Goal: Task Accomplishment & Management: Complete application form

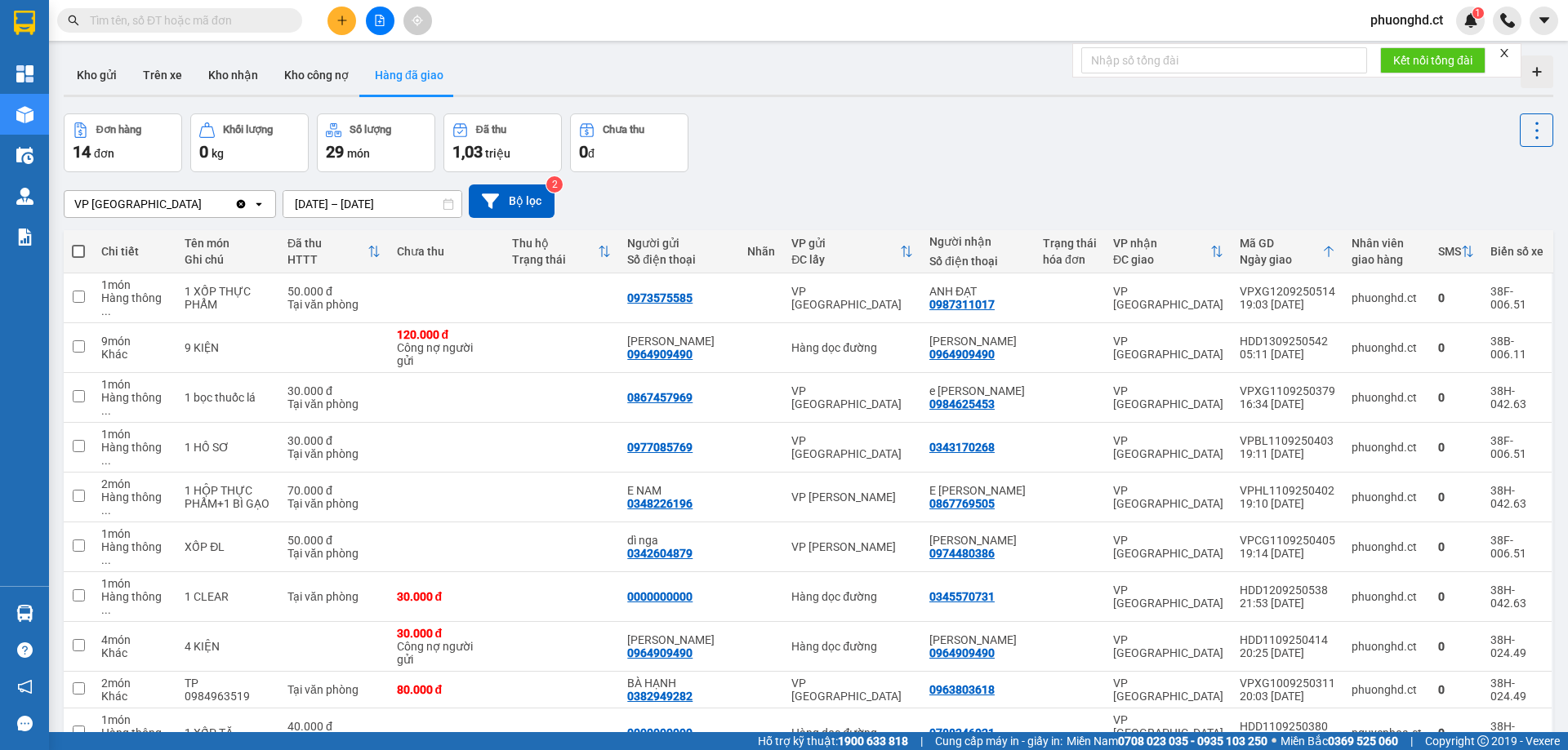
click at [1510, 52] on icon "close" at bounding box center [1503, 52] width 11 height 11
click at [1418, 21] on span "phuonghd.ct" at bounding box center [1406, 19] width 99 height 20
click at [1391, 58] on span "Đăng xuất" at bounding box center [1414, 51] width 69 height 18
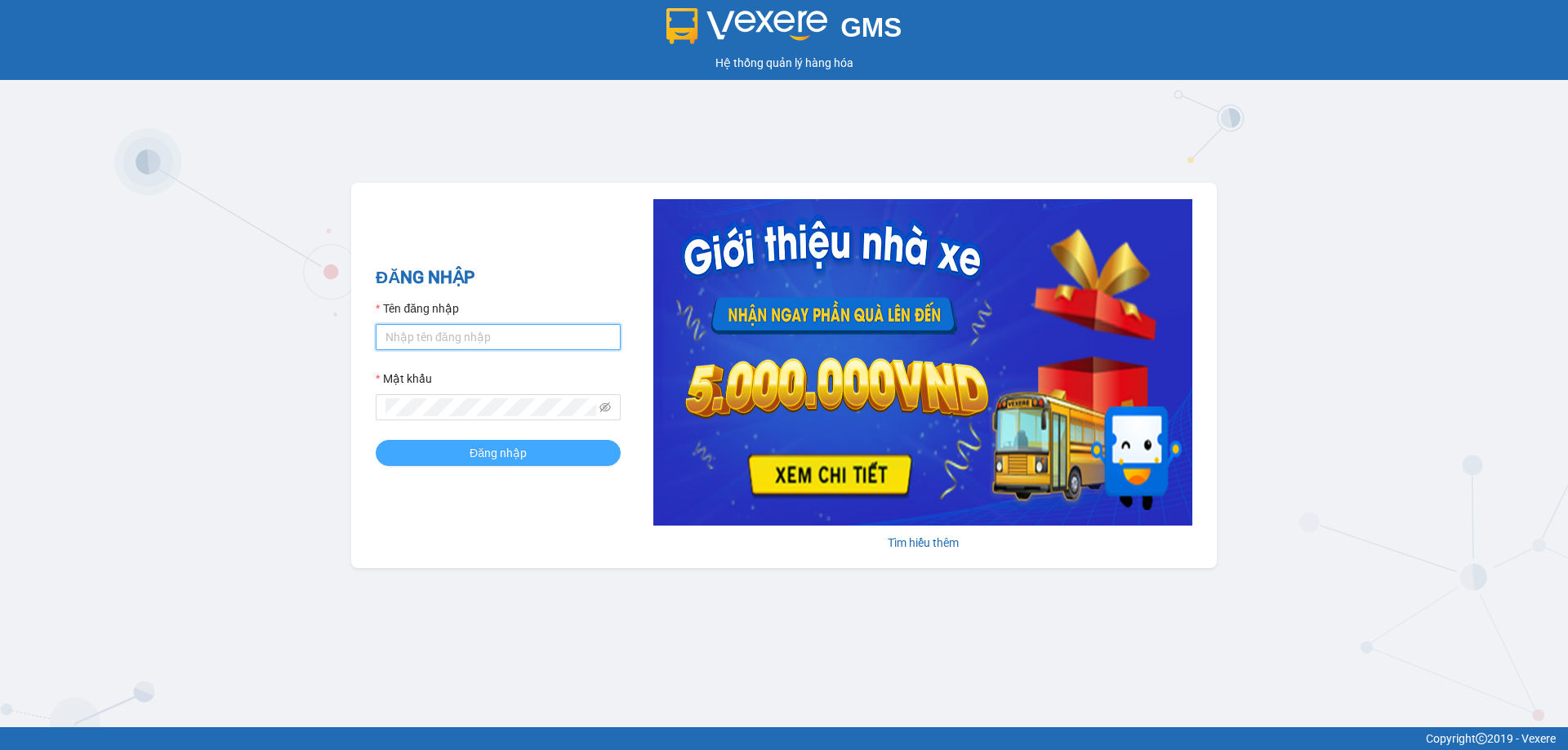
type input "phuonghd.ct"
click at [504, 462] on span "Đăng nhập" at bounding box center [498, 453] width 58 height 18
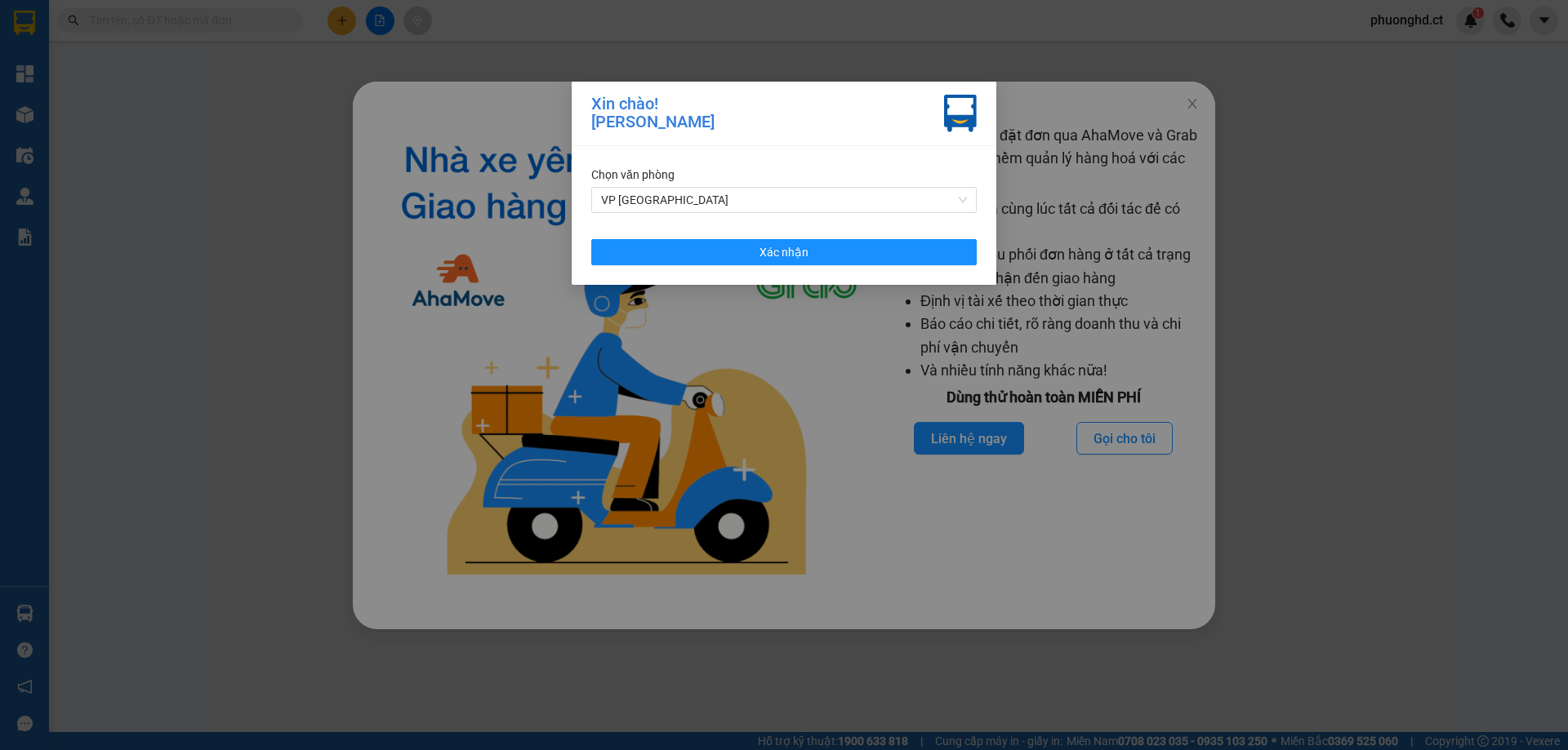
click at [944, 217] on div "Chọn văn phòng VP Hà Đông Xác nhận" at bounding box center [783, 215] width 425 height 139
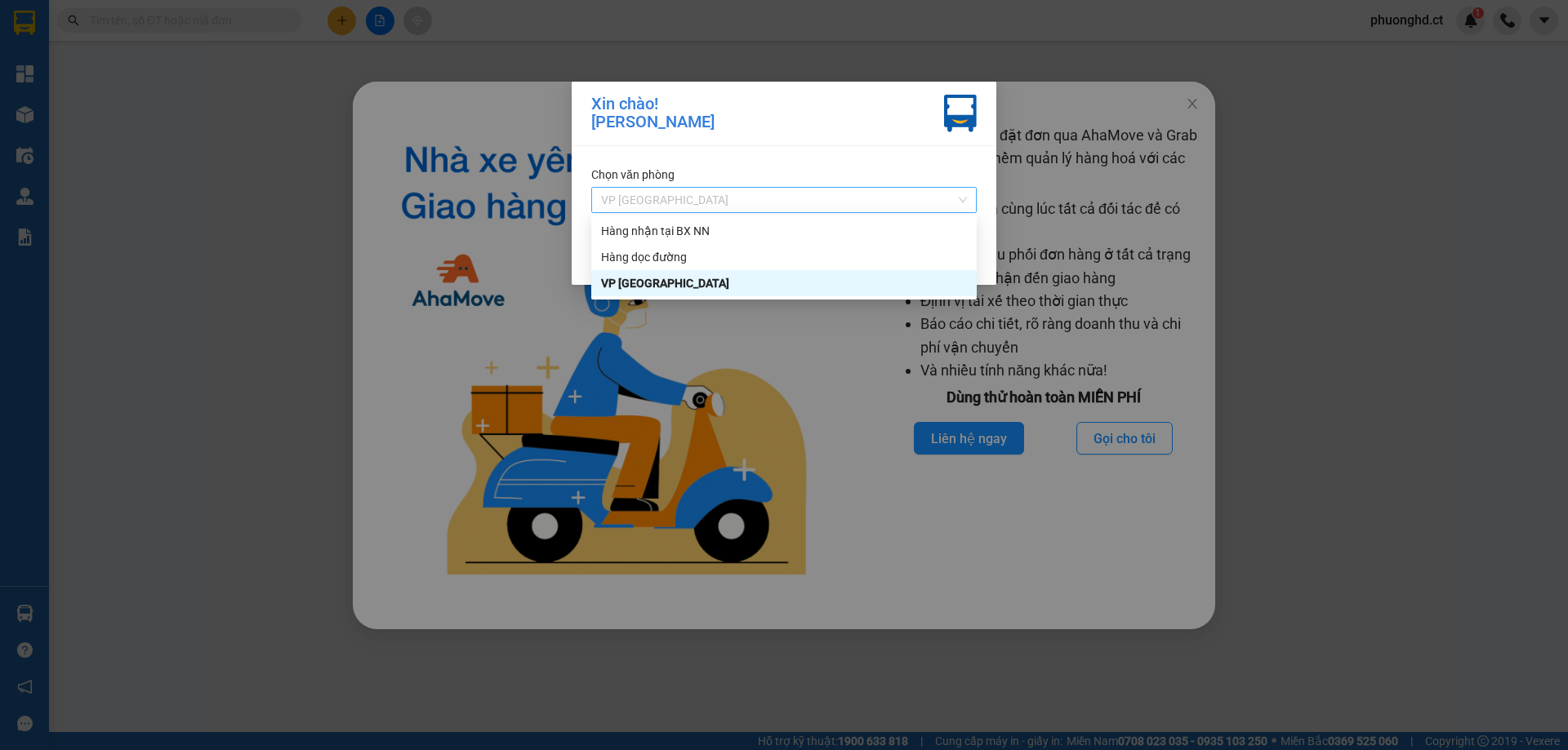
click at [883, 211] on div "VP [GEOGRAPHIC_DATA]" at bounding box center [784, 200] width 385 height 26
click at [853, 226] on div "Hàng nhận tại BX NN" at bounding box center [783, 231] width 365 height 18
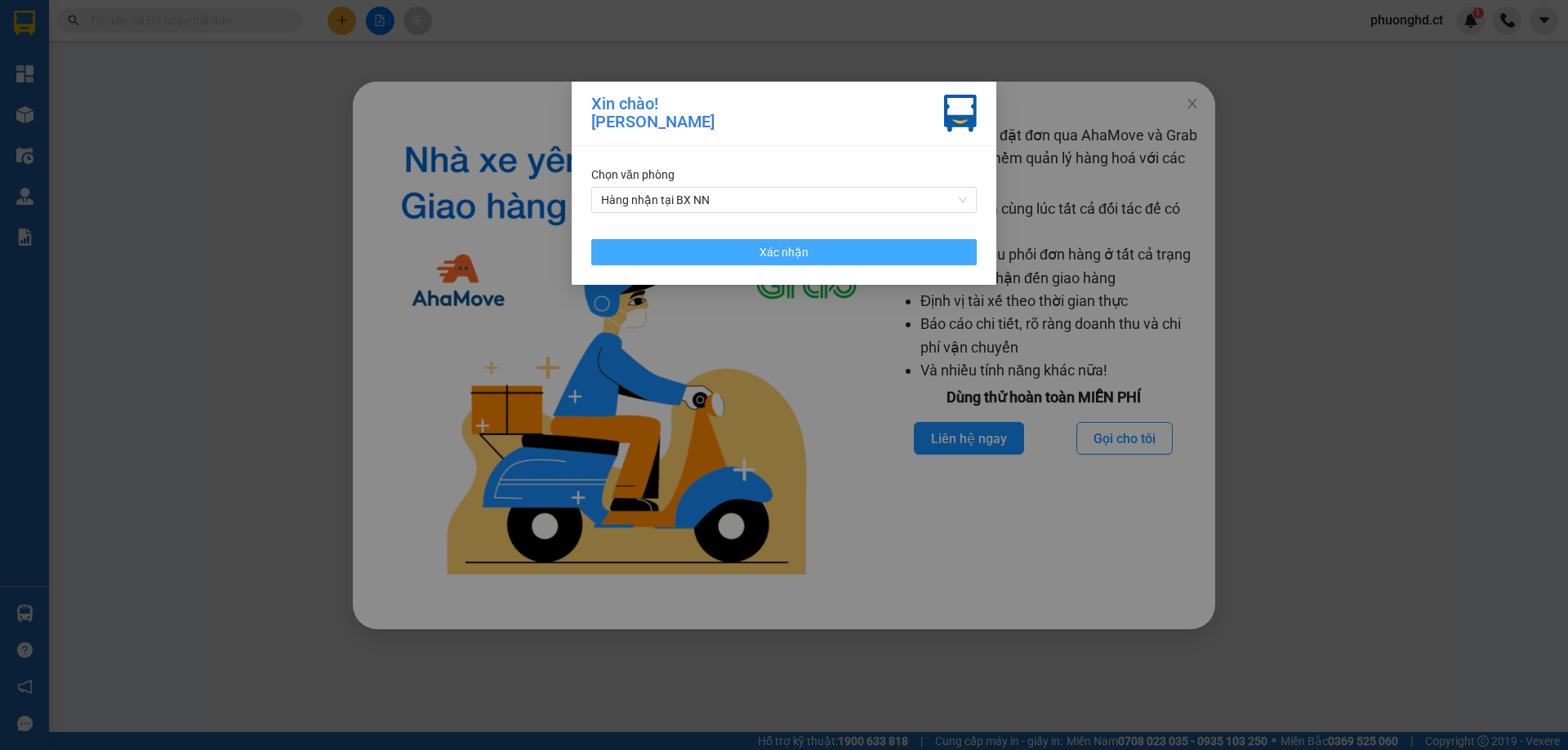
click at [845, 256] on button "Xác nhận" at bounding box center [784, 252] width 385 height 26
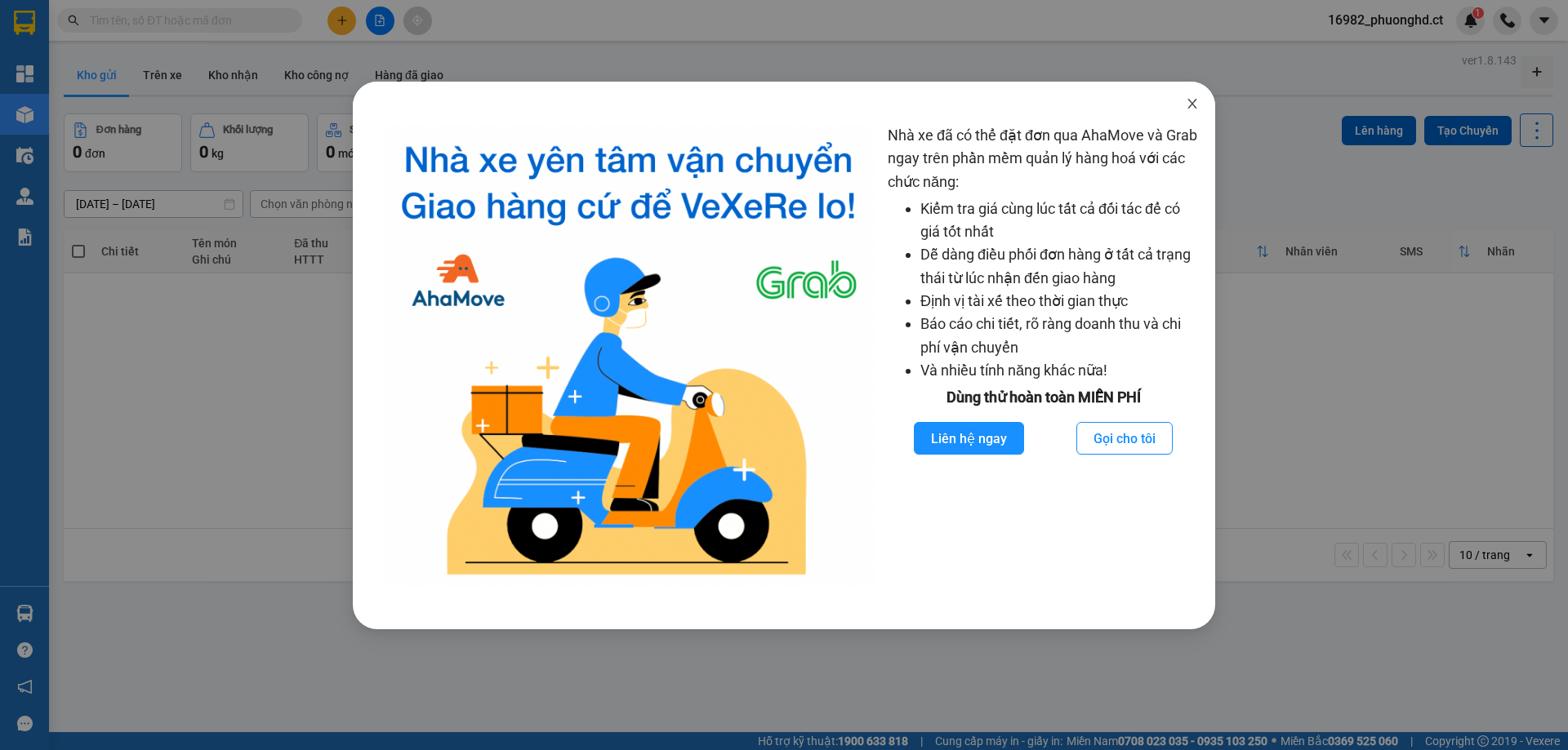
click at [1194, 108] on icon "close" at bounding box center [1192, 103] width 13 height 13
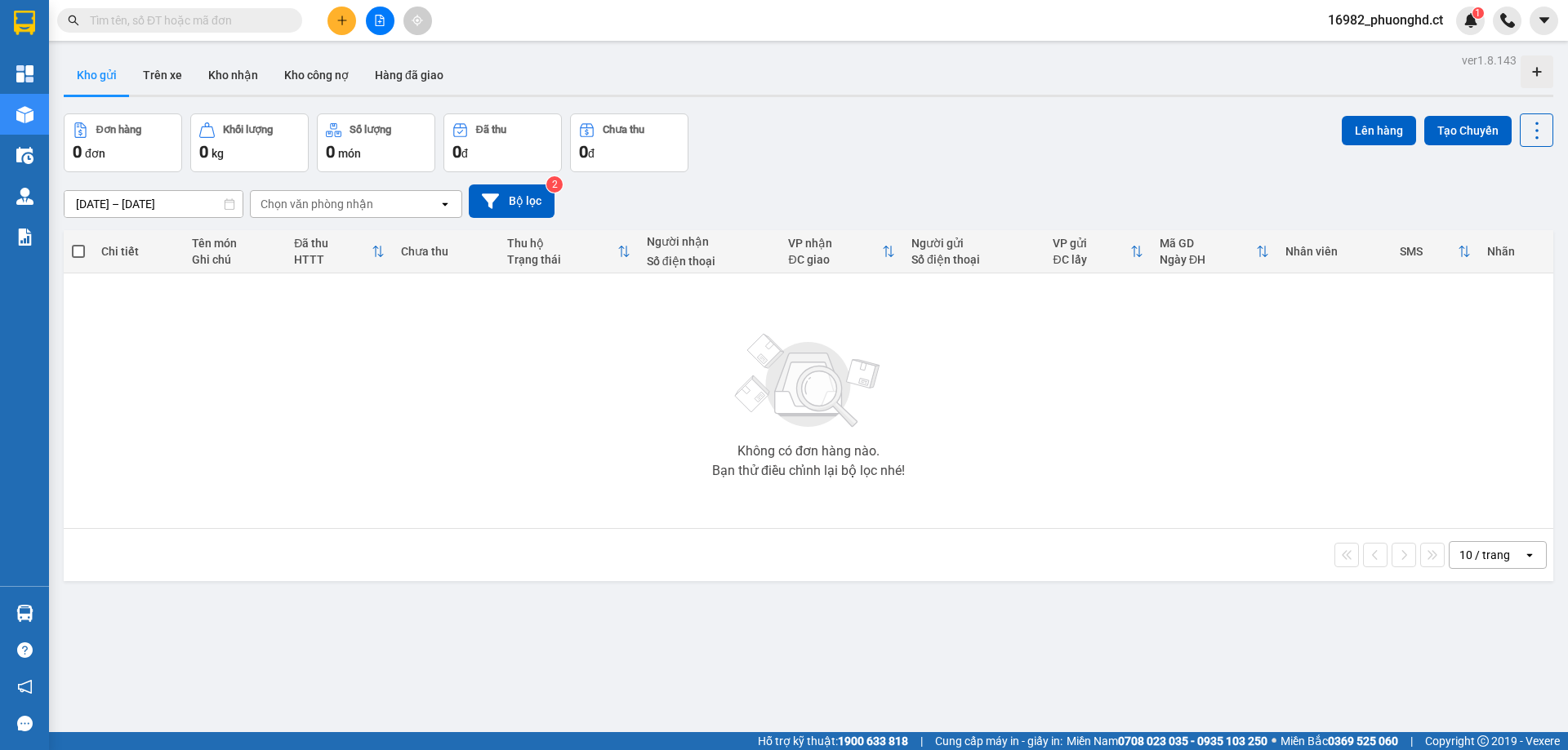
click at [378, 28] on button at bounding box center [379, 20] width 29 height 29
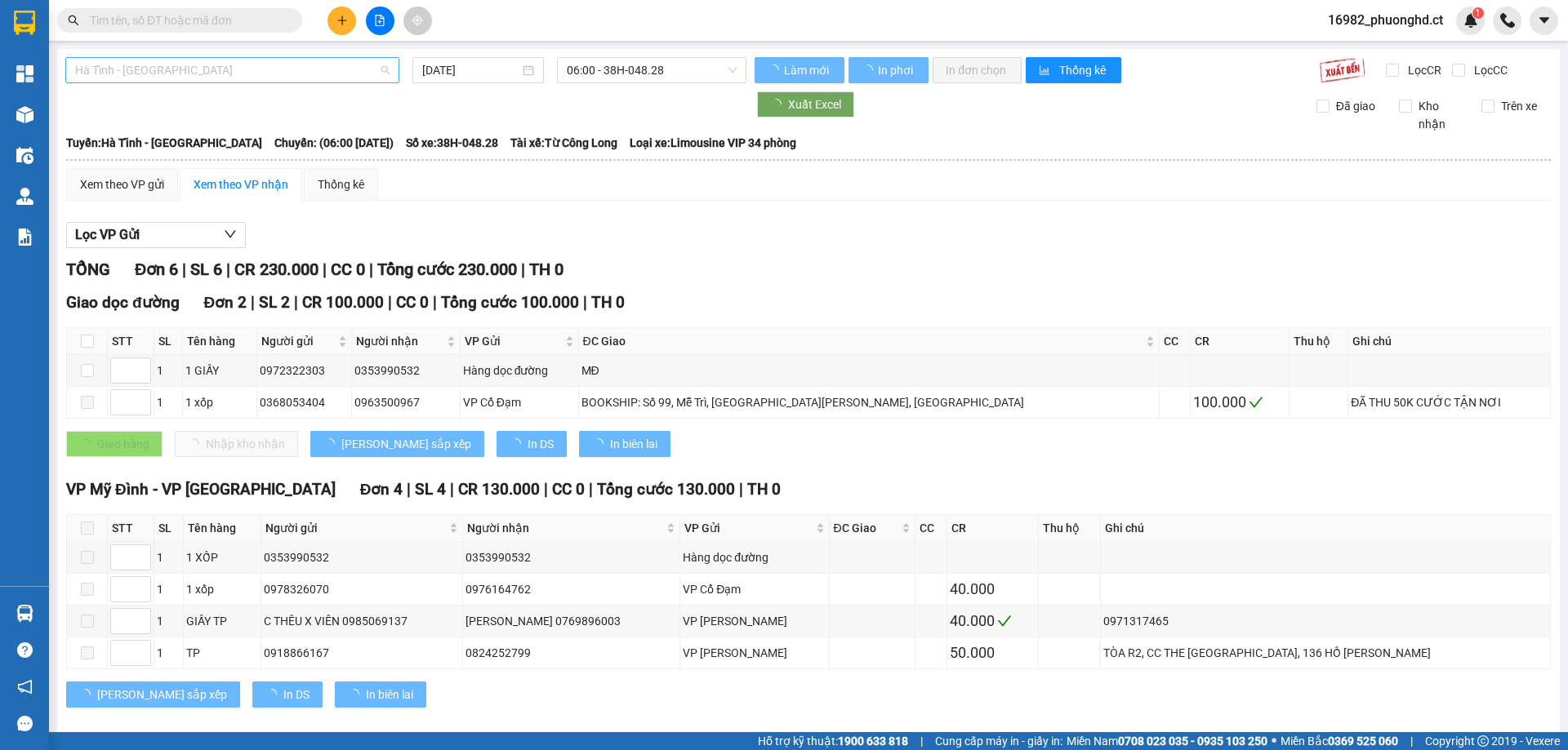
click at [310, 71] on span "Hà Tĩnh - Hà Nội" at bounding box center [232, 70] width 314 height 24
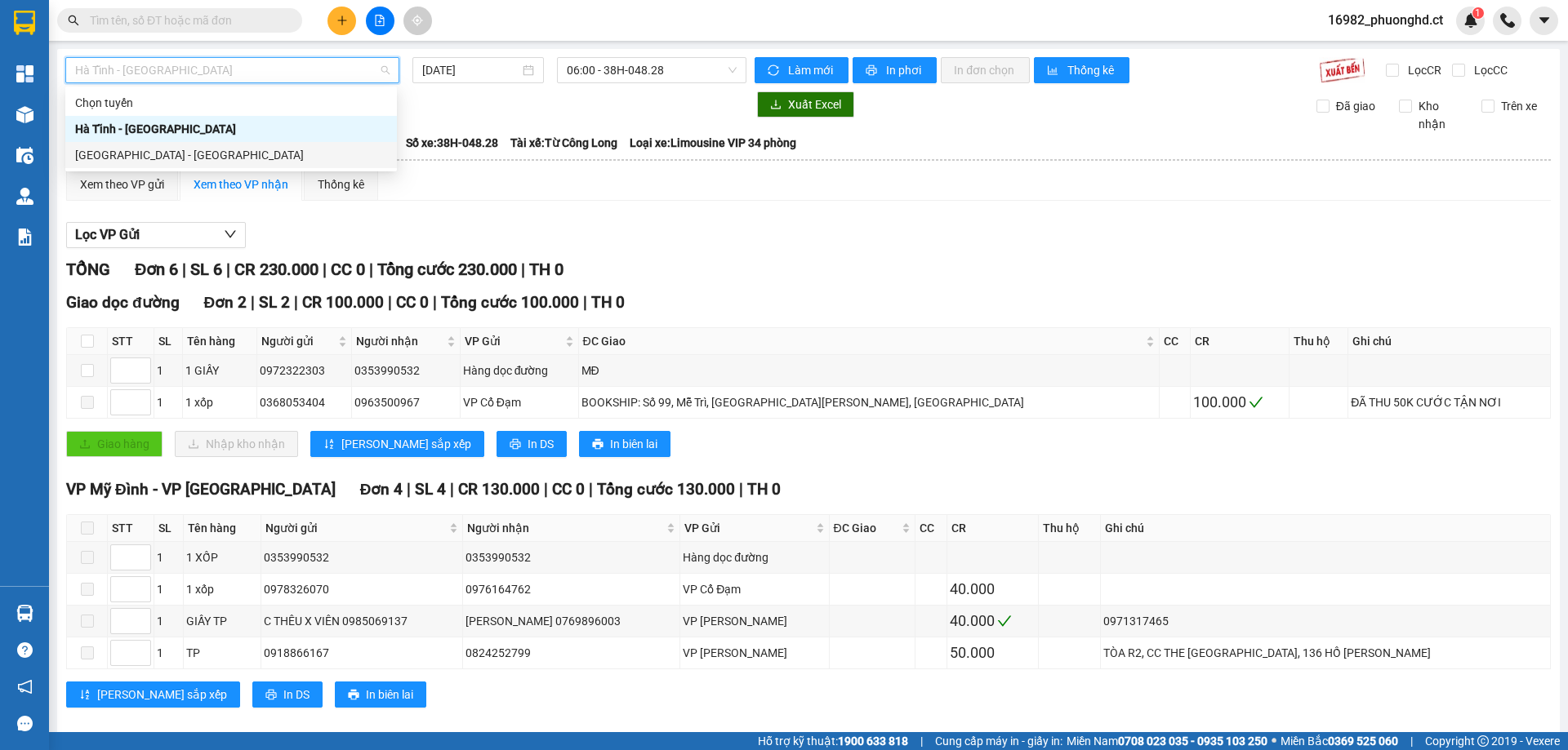
click at [219, 157] on div "Hà Nội - Hà Tĩnh" at bounding box center [231, 155] width 312 height 18
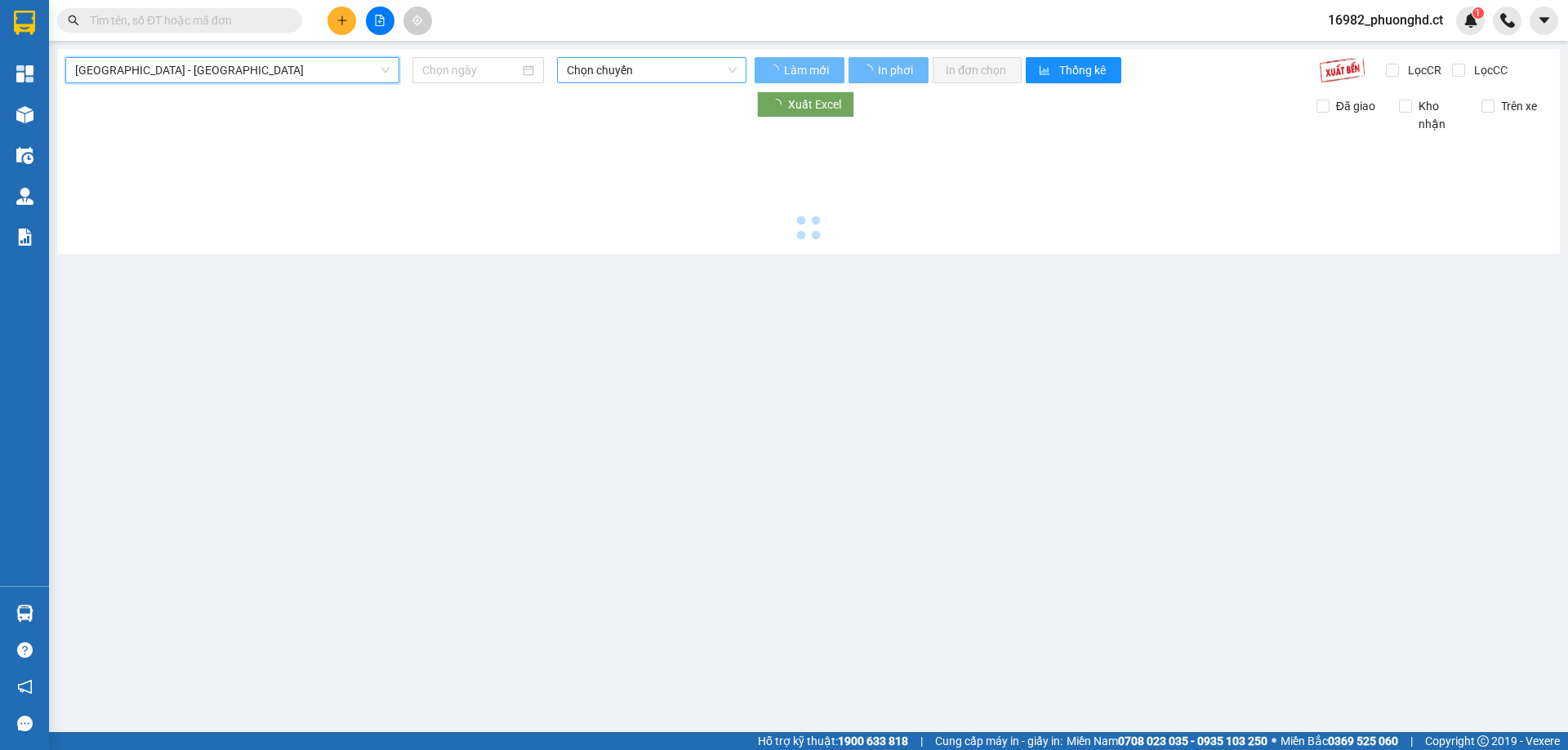
type input "13/09/2025"
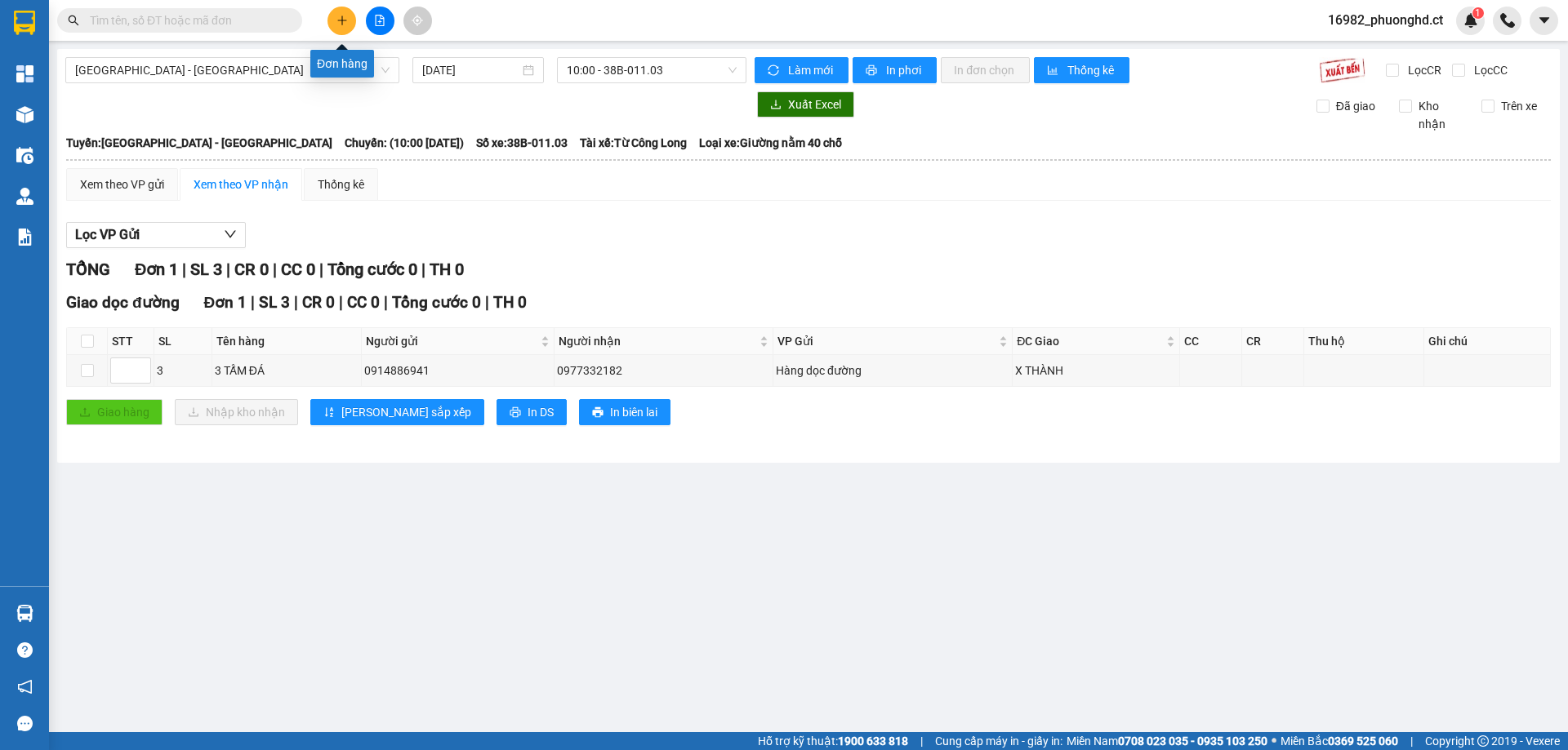
click at [346, 19] on icon "plus" at bounding box center [342, 20] width 11 height 11
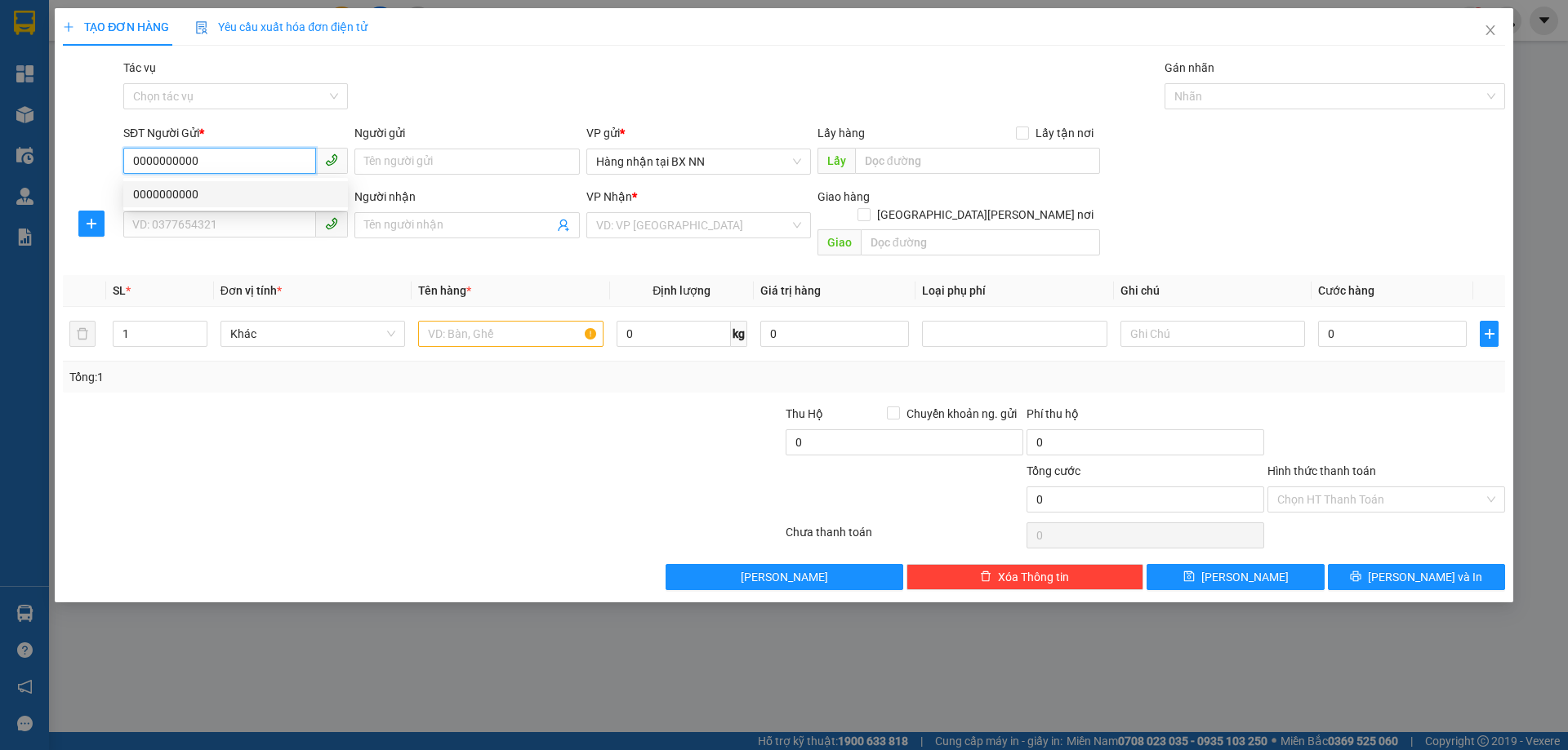
drag, startPoint x: 269, startPoint y: 164, endPoint x: 0, endPoint y: 166, distance: 269.0
click at [0, 166] on div "TẠO ĐƠN HÀNG Yêu cầu xuất hóa đơn điện tử Transit Pickup Surcharge Ids Transit …" at bounding box center [784, 375] width 1568 height 750
type input "0000000000"
click at [179, 224] on input "SĐT Người Nhận" at bounding box center [219, 225] width 193 height 26
type input "0967011996"
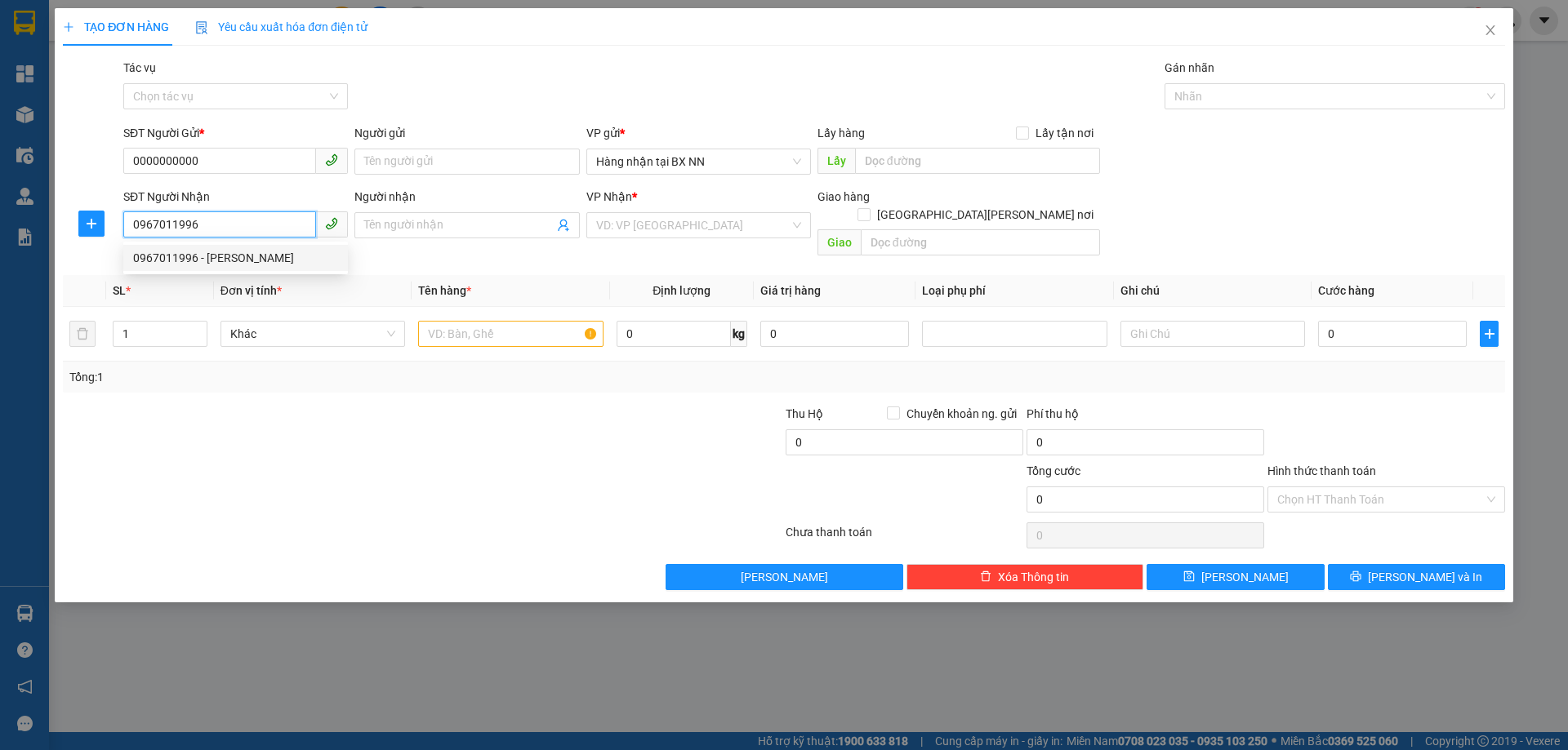
click at [196, 261] on div "0967011996 - đức minh" at bounding box center [235, 258] width 205 height 18
type input "đức minh"
type input "XUÂN HOA"
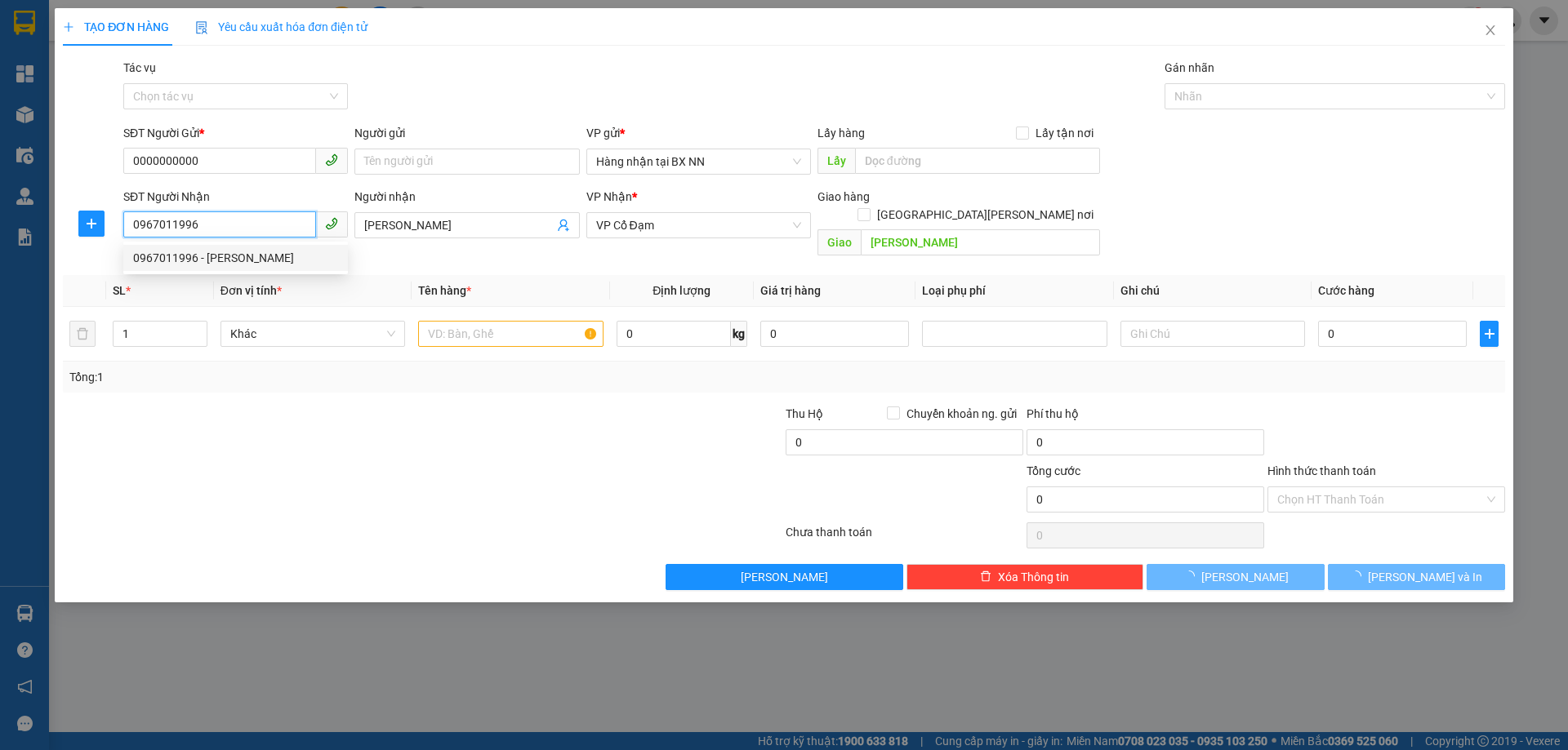
type input "30.000"
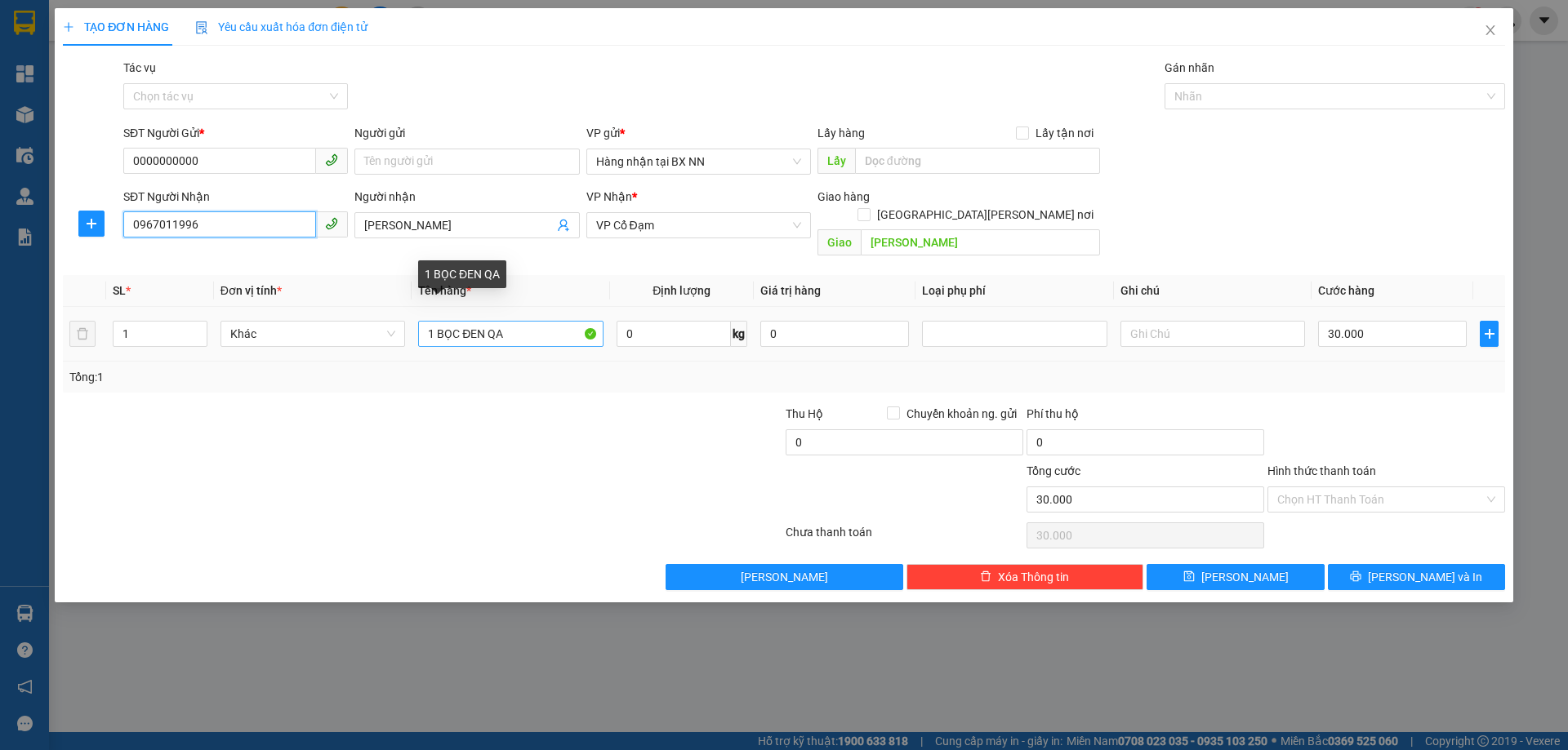
type input "0967011996"
drag, startPoint x: 507, startPoint y: 315, endPoint x: 433, endPoint y: 323, distance: 74.4
click at [433, 323] on input "1 BỌC ĐEN QA" at bounding box center [510, 334] width 185 height 26
type input "1K"
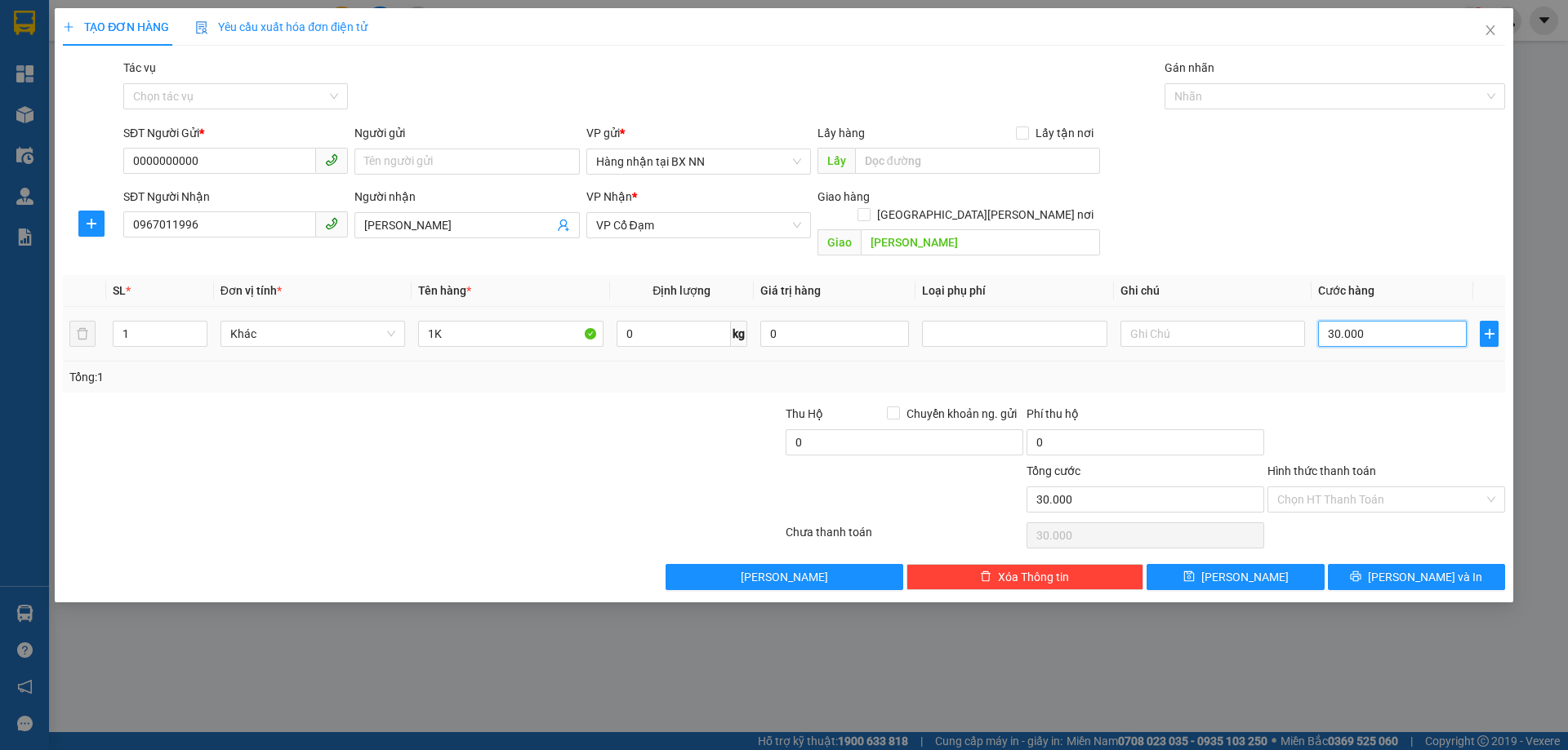
click at [1386, 321] on input "30.000" at bounding box center [1392, 334] width 148 height 26
type input "0"
click at [213, 89] on input "Tác vụ" at bounding box center [230, 96] width 194 height 24
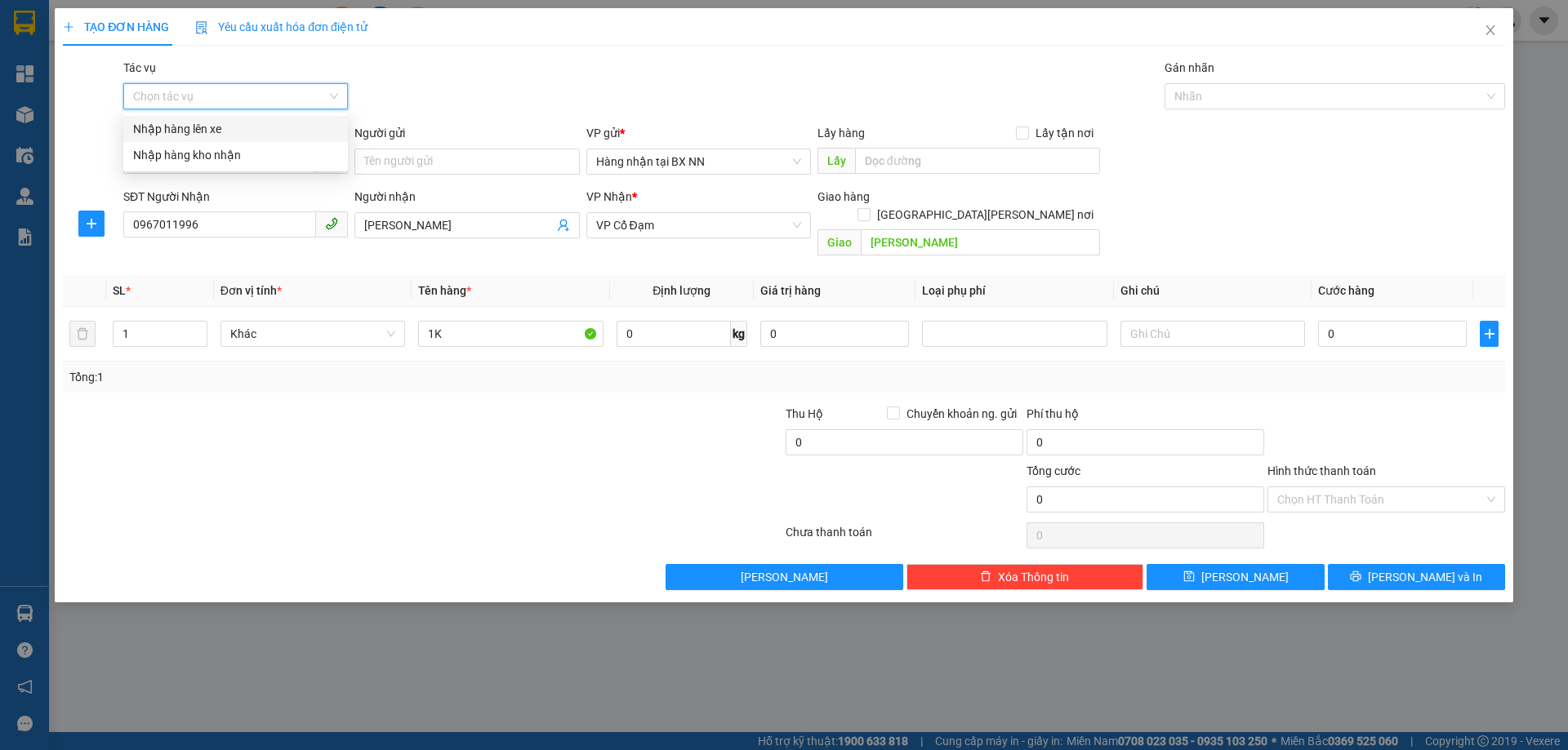
click at [221, 126] on div "Nhập hàng lên xe" at bounding box center [235, 129] width 205 height 18
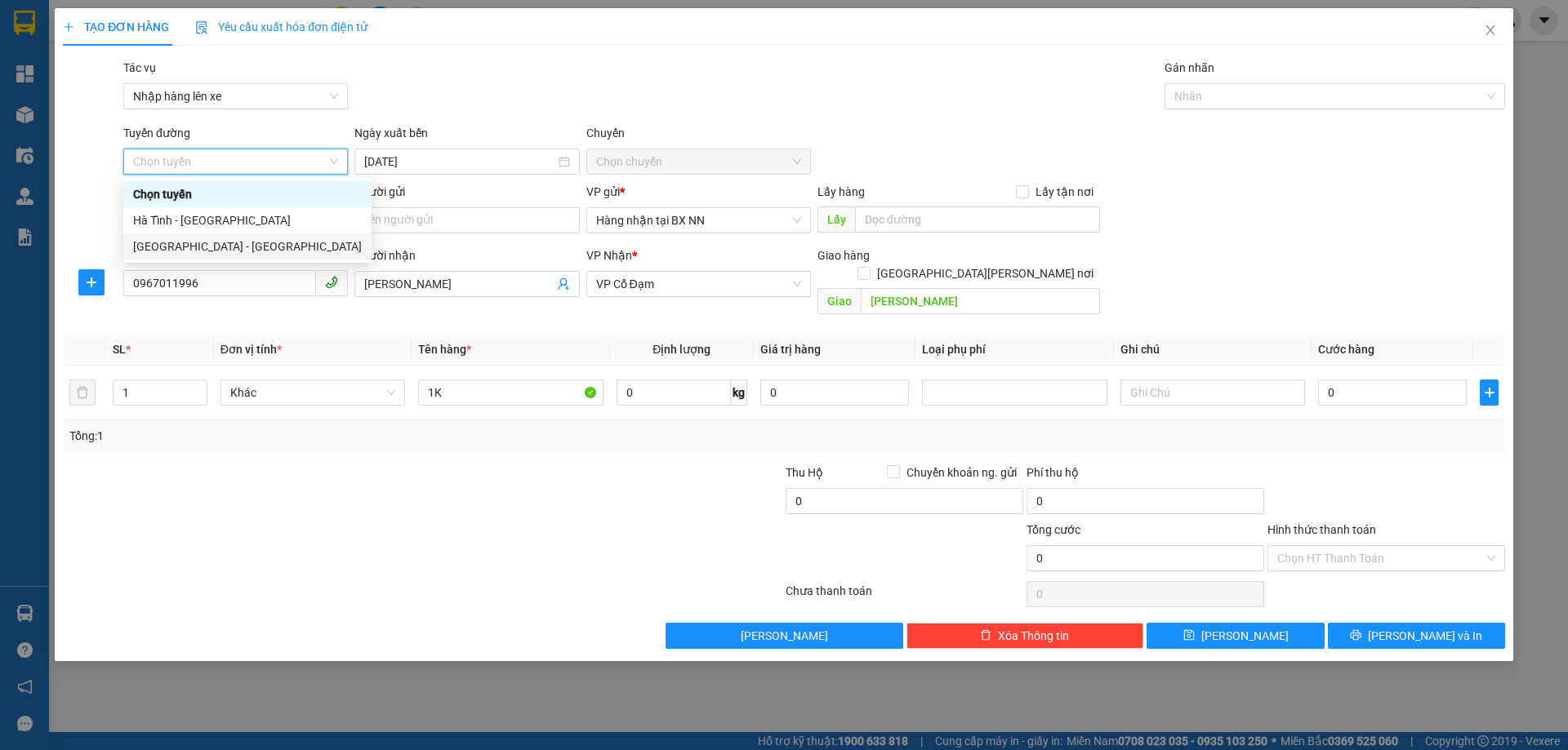
click at [180, 237] on div "Hà Nội - Hà Tĩnh" at bounding box center [247, 247] width 249 height 26
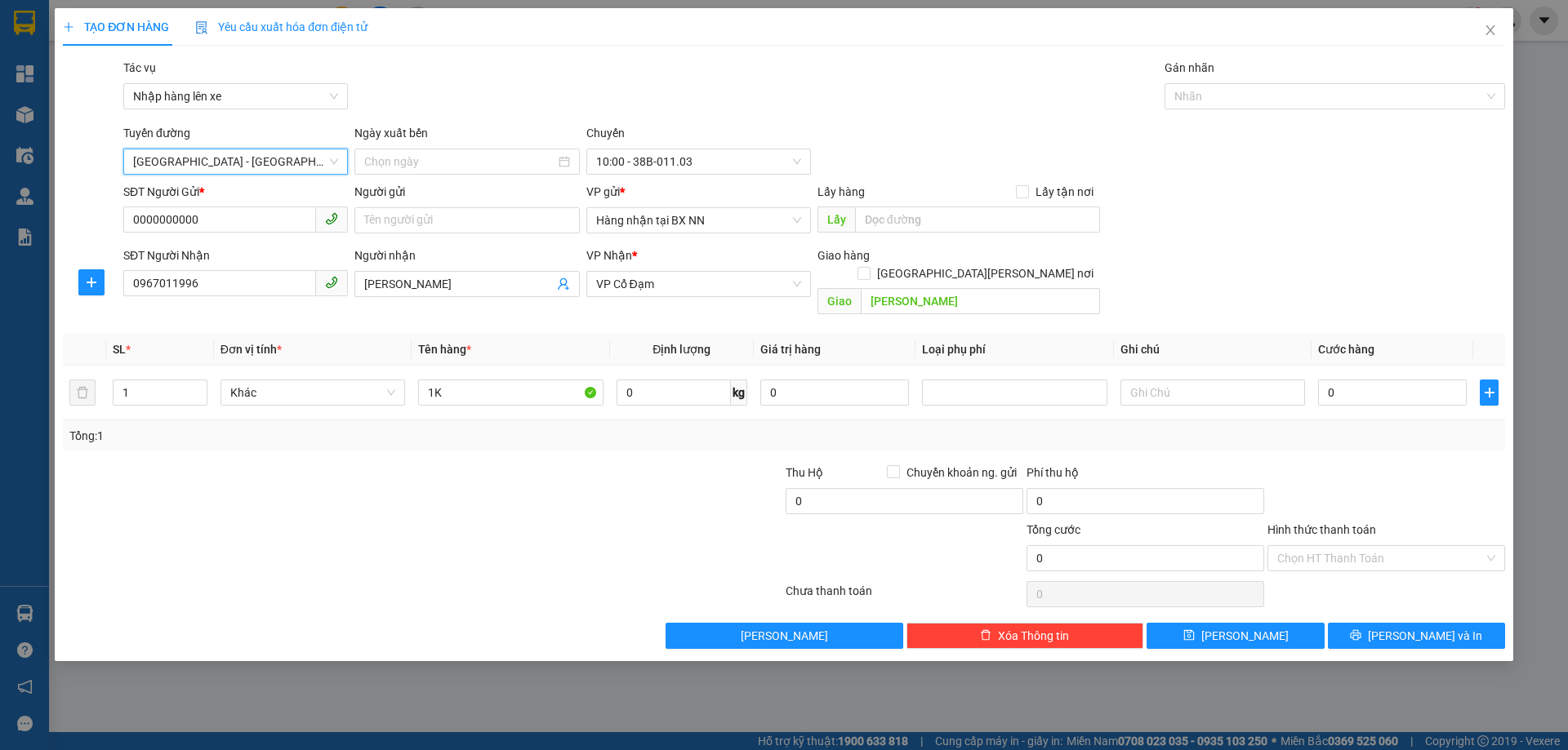
type input "13/09/2025"
click at [1266, 623] on button "Lưu" at bounding box center [1235, 636] width 177 height 26
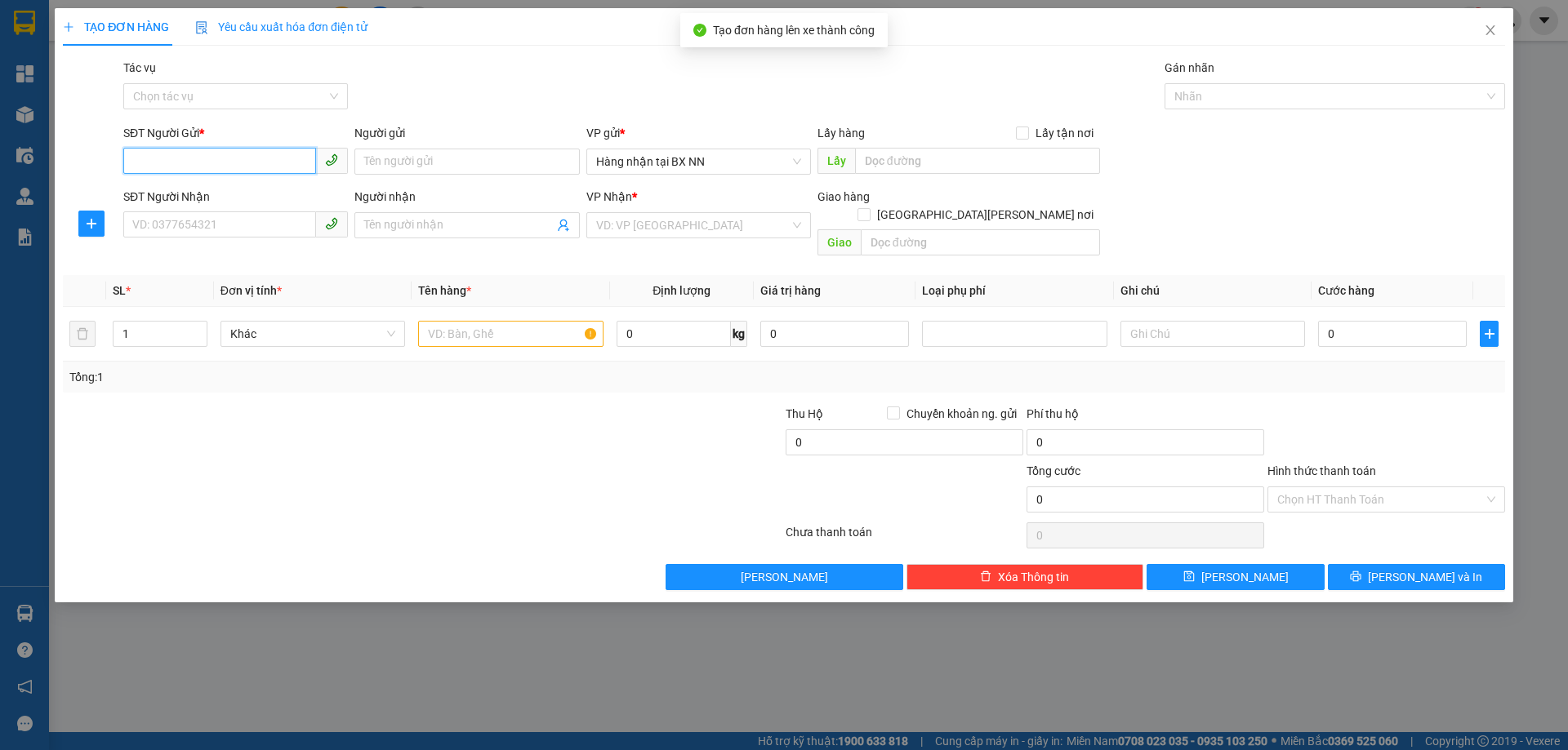
click at [191, 167] on input "SĐT Người Gửi *" at bounding box center [219, 160] width 193 height 26
paste input "0000000000"
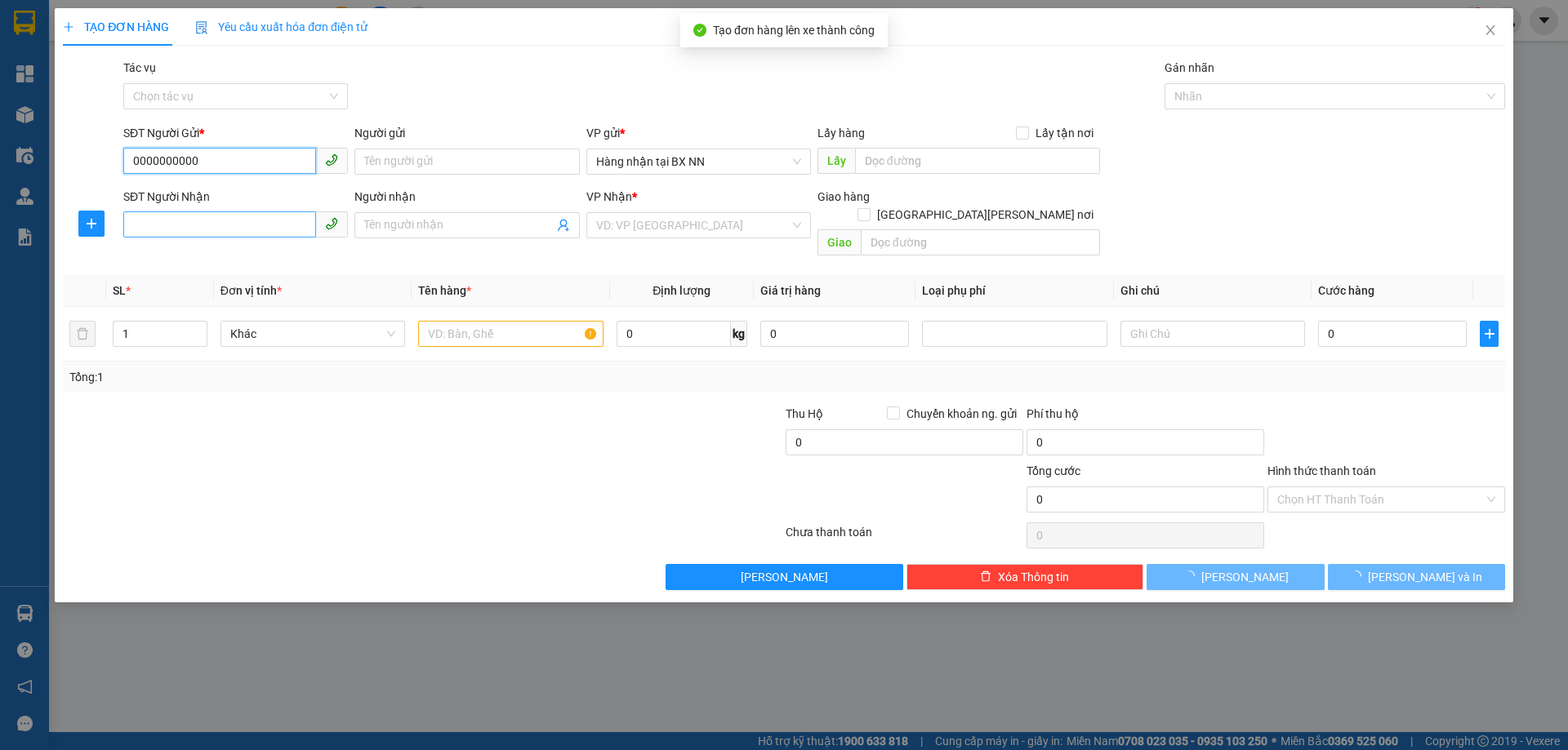
type input "0000000000"
click at [187, 228] on input "SĐT Người Nhận" at bounding box center [219, 225] width 193 height 26
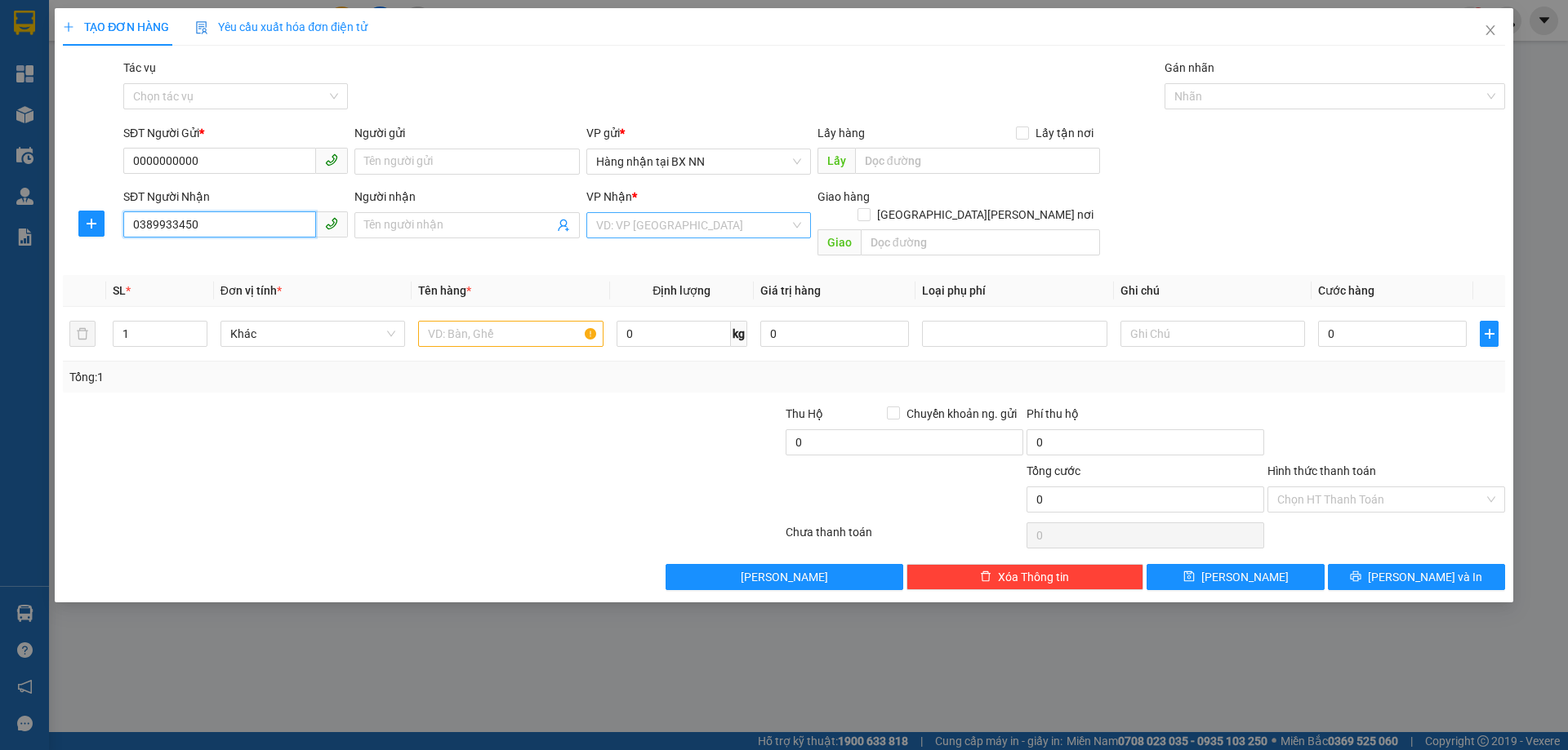
type input "0389933450"
click at [665, 222] on input "search" at bounding box center [693, 225] width 194 height 24
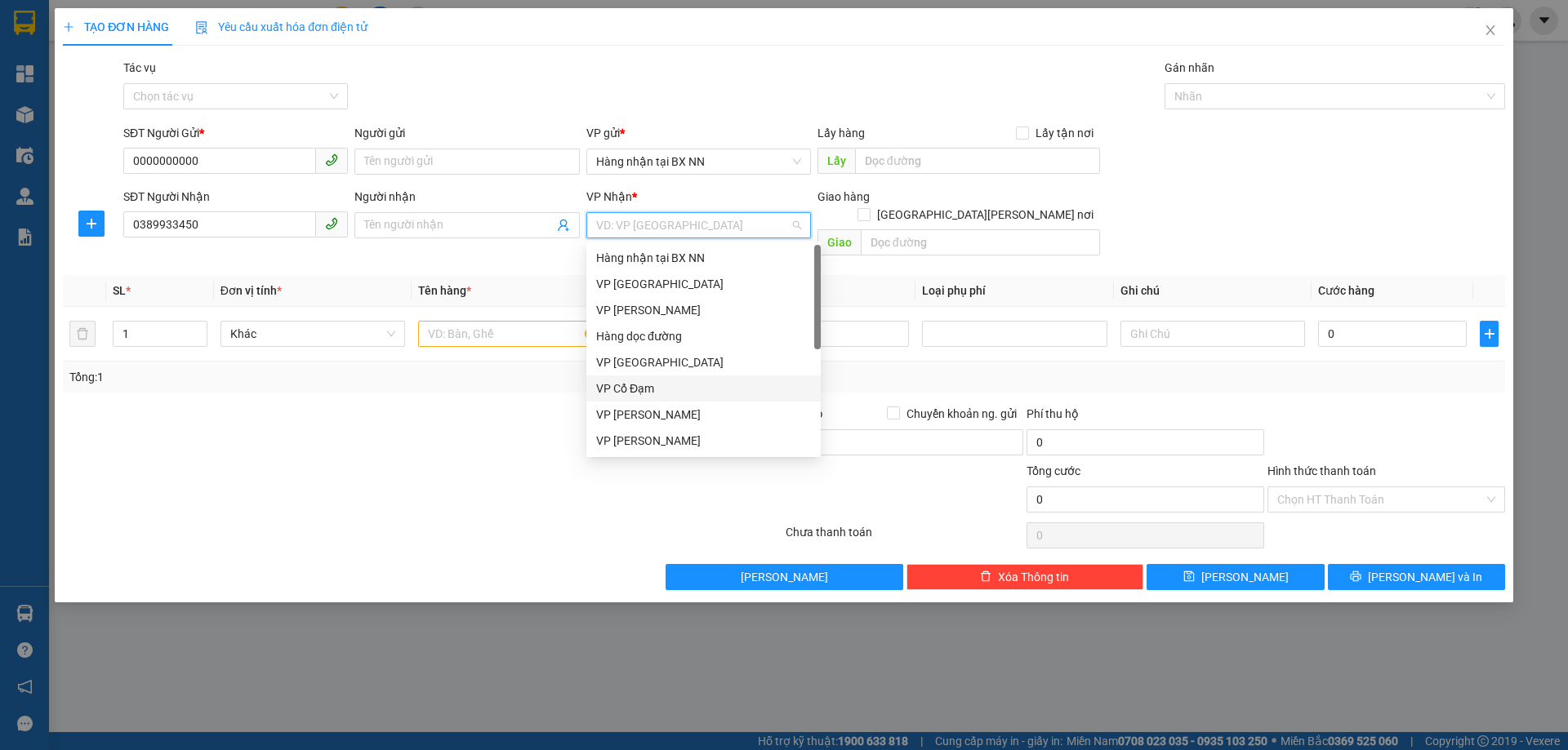
click at [631, 397] on div "VP Cổ Đạm" at bounding box center [704, 388] width 215 height 18
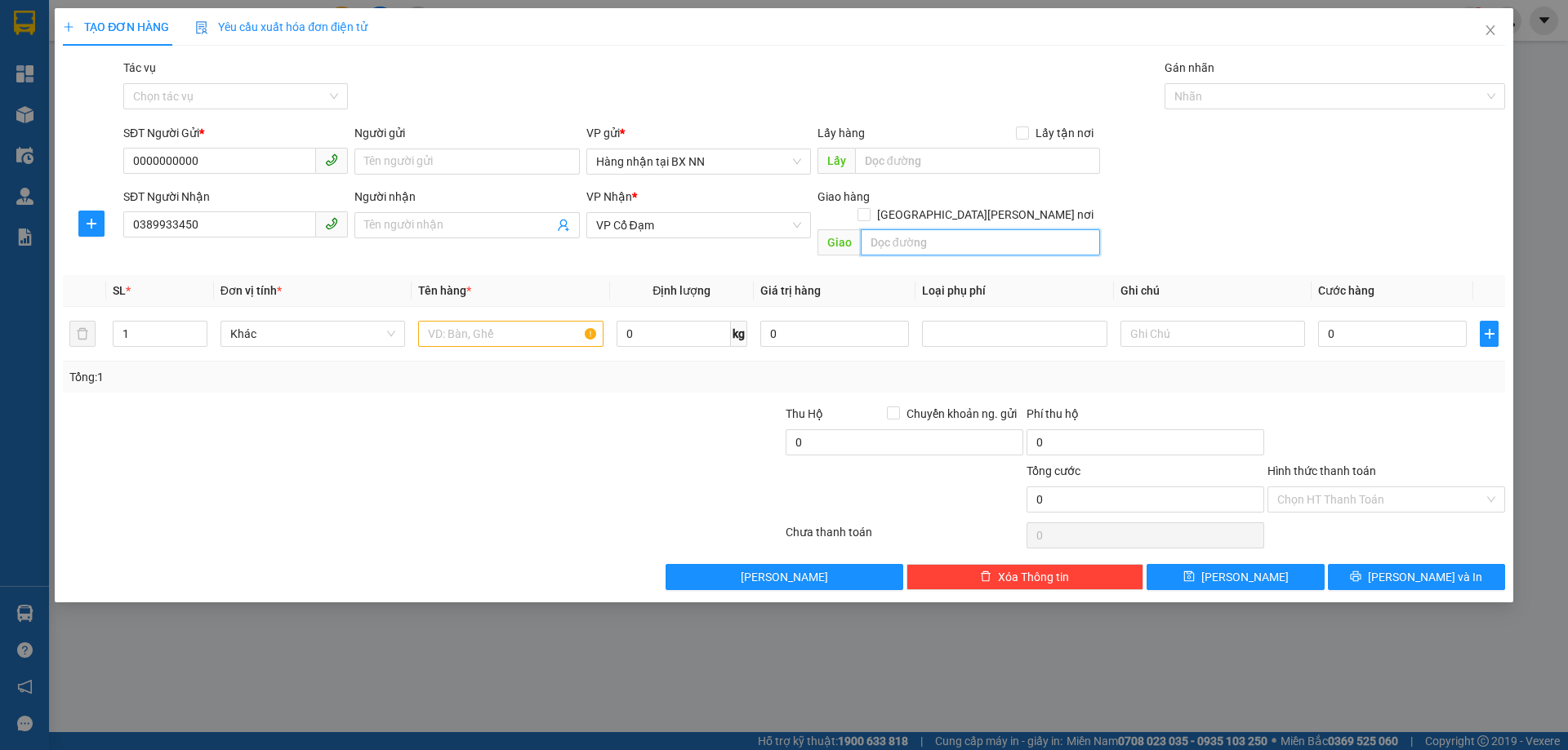
click at [989, 229] on input "text" at bounding box center [980, 242] width 239 height 26
type input "THẠCH BẰNG"
click at [548, 321] on input "text" at bounding box center [510, 334] width 185 height 26
type input "1K"
click at [282, 104] on input "Tác vụ" at bounding box center [230, 96] width 194 height 24
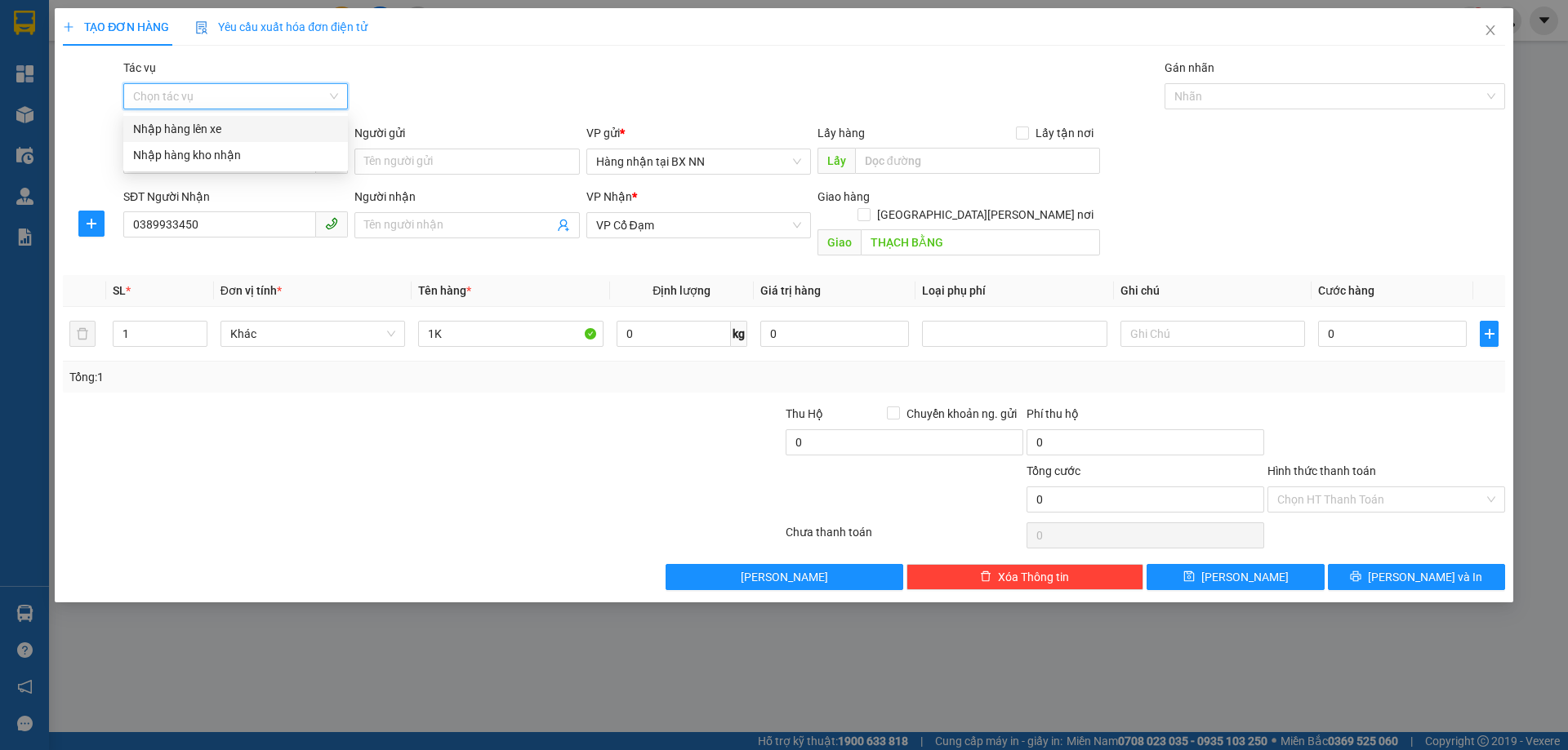
click at [243, 132] on div "Nhập hàng lên xe" at bounding box center [235, 129] width 205 height 18
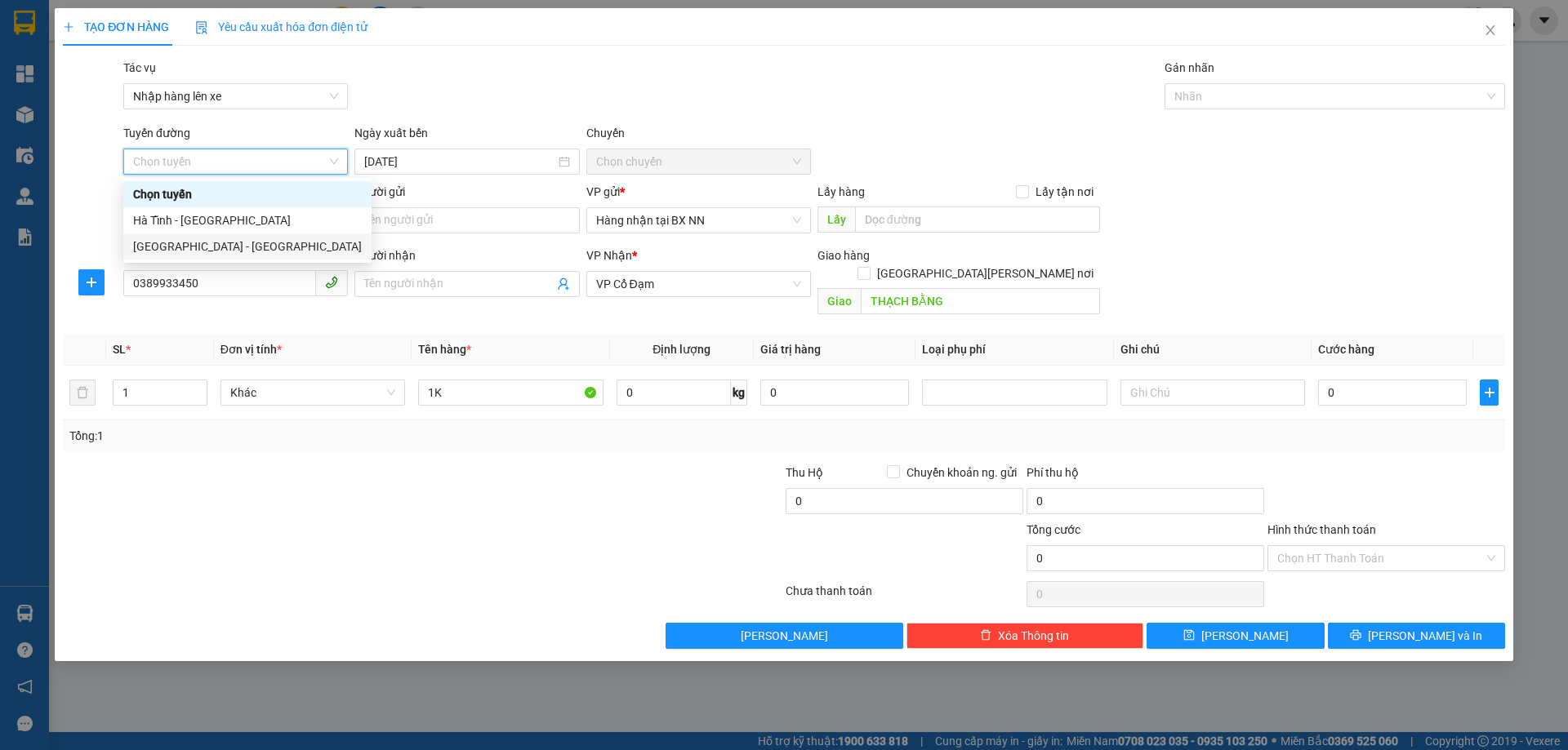
click at [208, 247] on div "Hà Nội - Hà Tĩnh" at bounding box center [248, 246] width 228 height 18
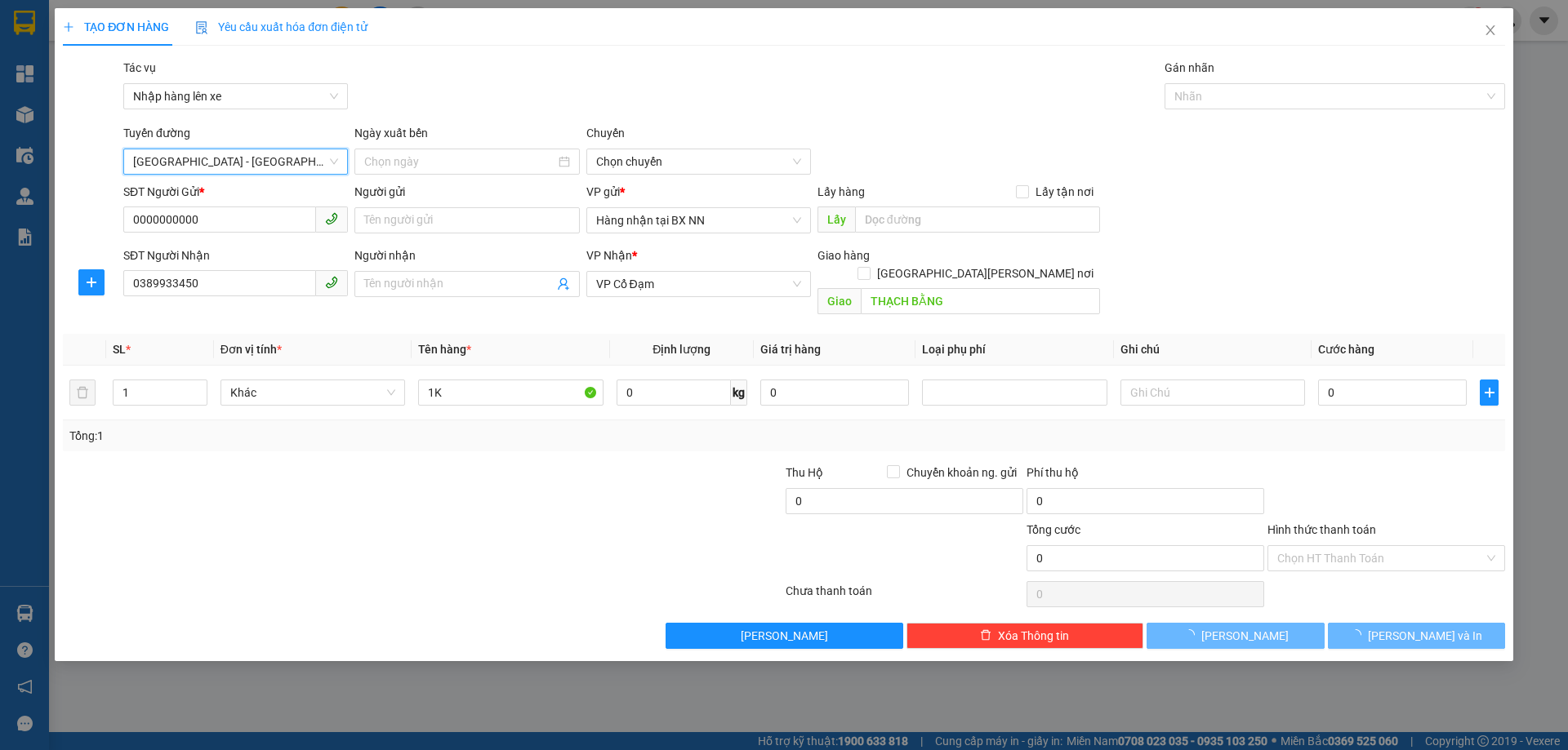
type input "13/09/2025"
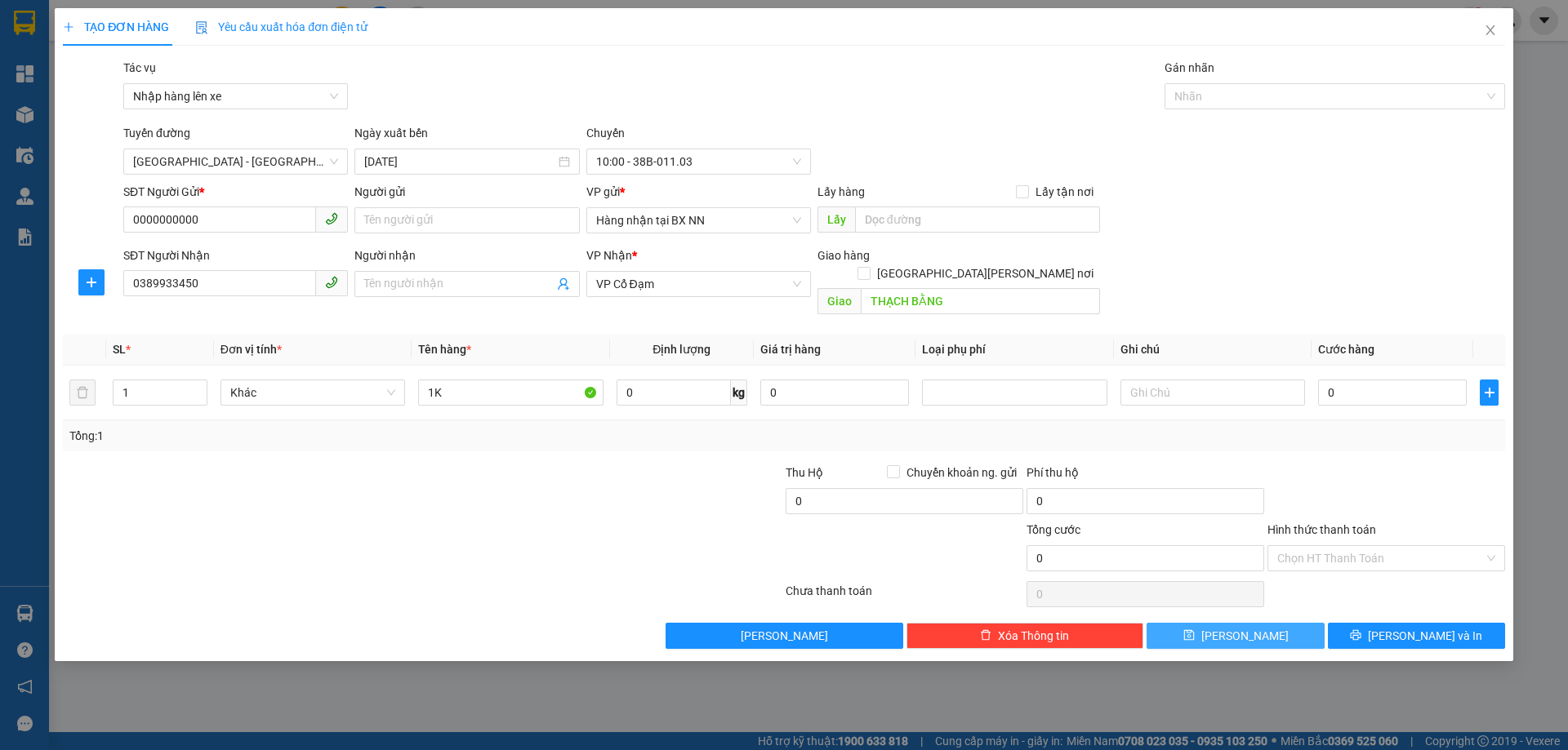
click at [1272, 625] on button "Lưu" at bounding box center [1235, 636] width 177 height 26
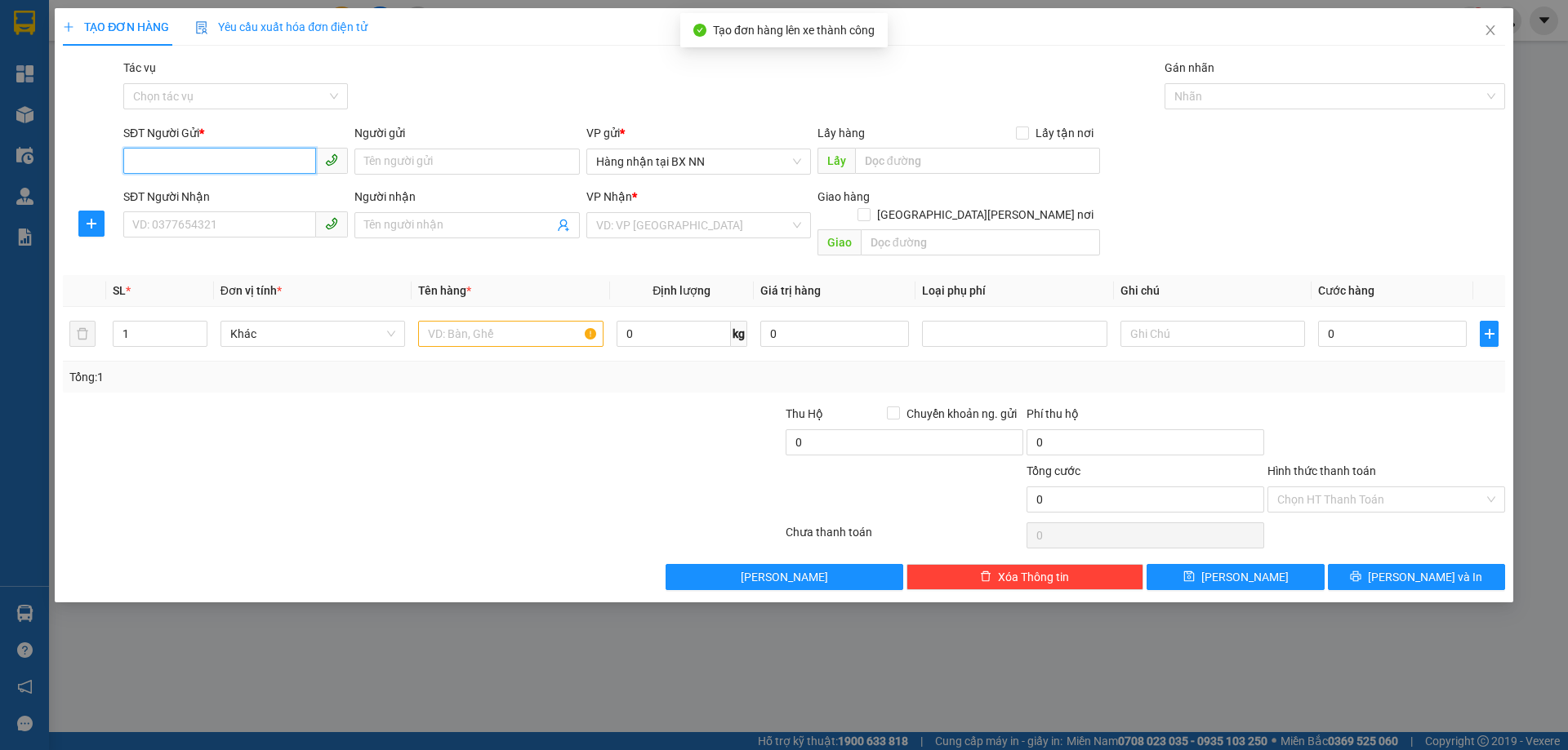
click at [194, 165] on input "SĐT Người Gửi *" at bounding box center [219, 160] width 193 height 26
paste input "0000000000"
type input "0000000000"
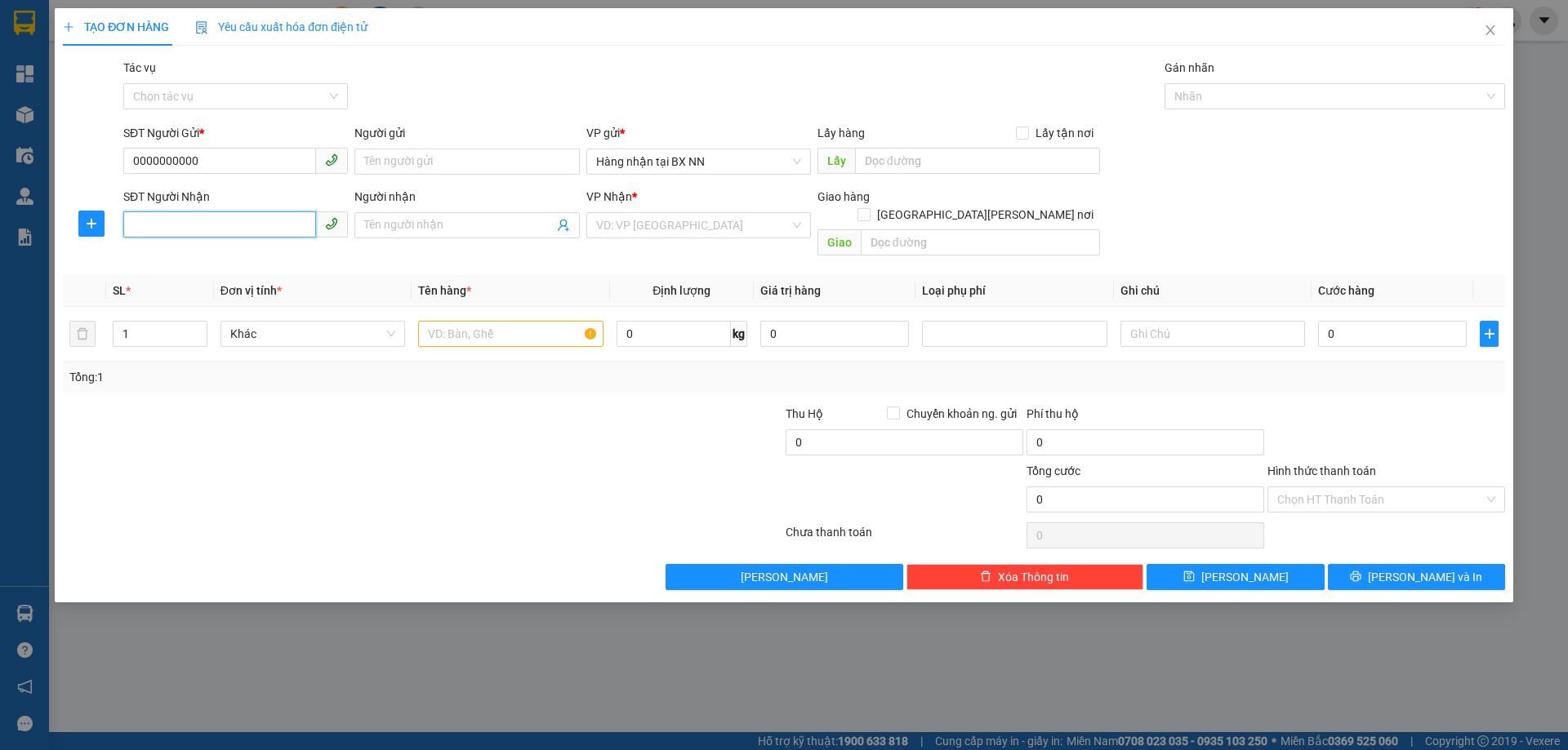
click at [139, 217] on input "SĐT Người Nhận" at bounding box center [219, 225] width 193 height 26
type input "0378195635"
click at [267, 268] on div "0378195635" at bounding box center [235, 258] width 224 height 26
type input "XUÂN LIÊN"
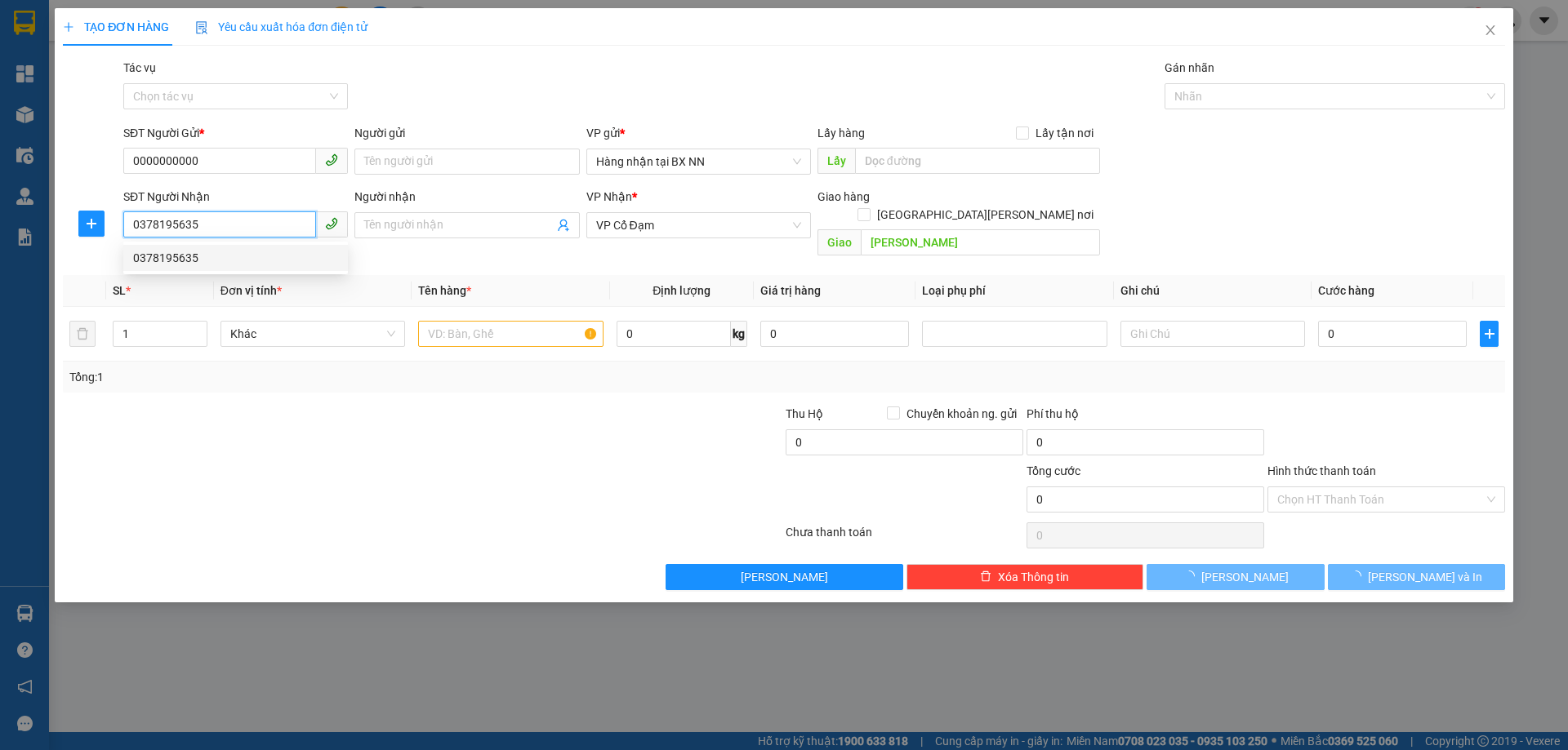
type input "60.000"
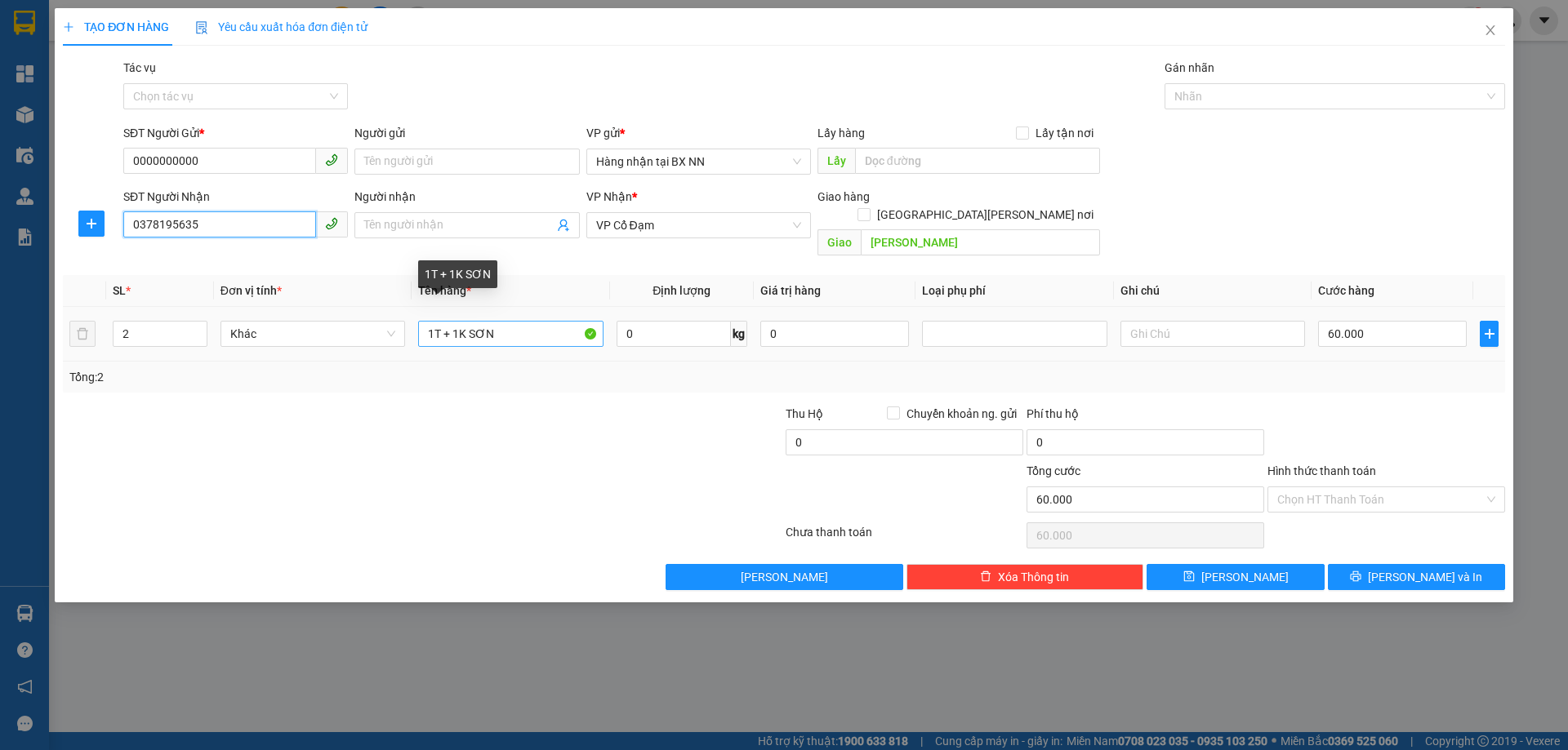
type input "0378195635"
drag, startPoint x: 460, startPoint y: 320, endPoint x: 412, endPoint y: 317, distance: 48.1
click at [412, 317] on td "1T + 1K SƠN" at bounding box center [510, 334] width 198 height 55
type input "2K SƠN"
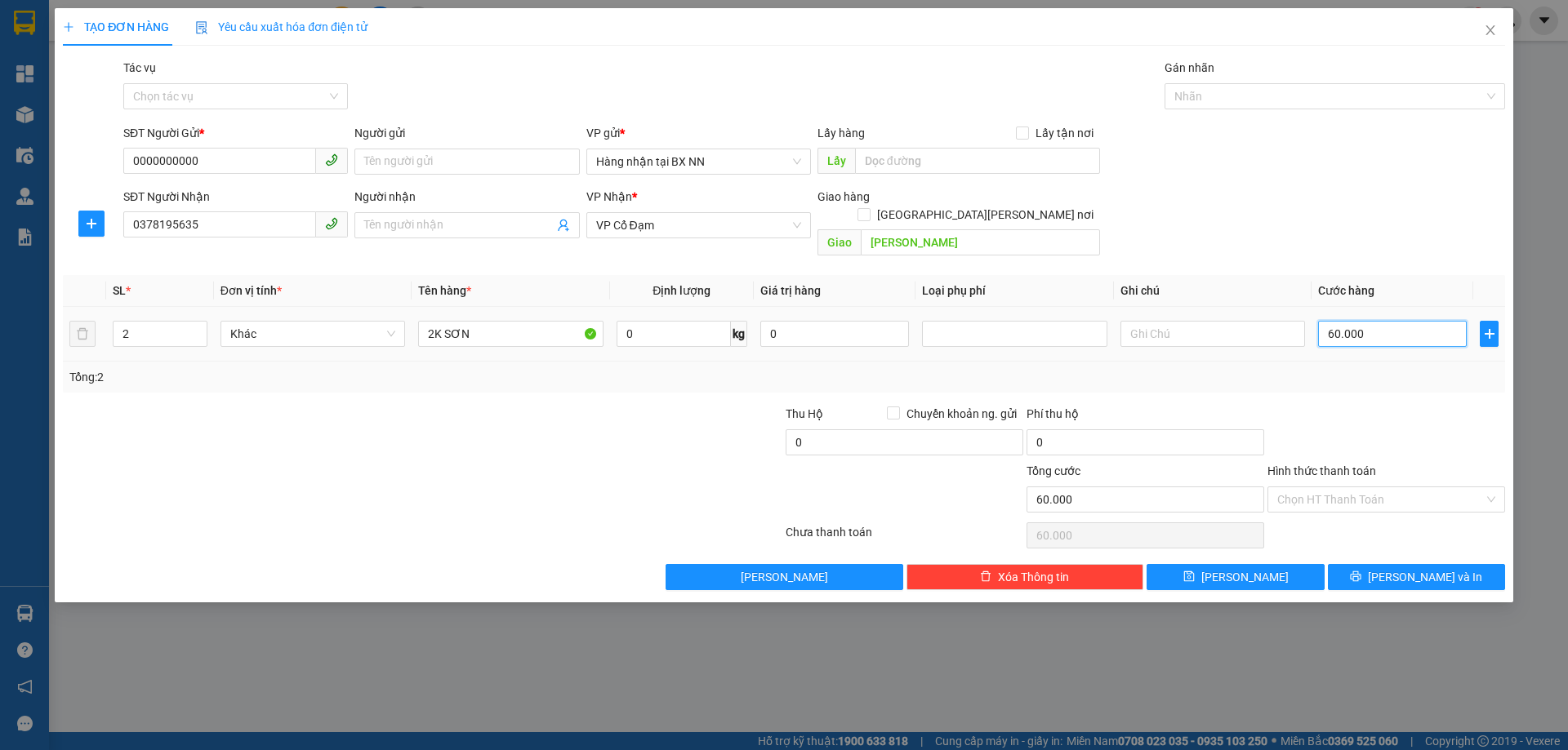
click at [1445, 323] on input "60.000" at bounding box center [1392, 334] width 148 height 26
type input "0"
click at [209, 89] on input "Tác vụ" at bounding box center [230, 96] width 194 height 24
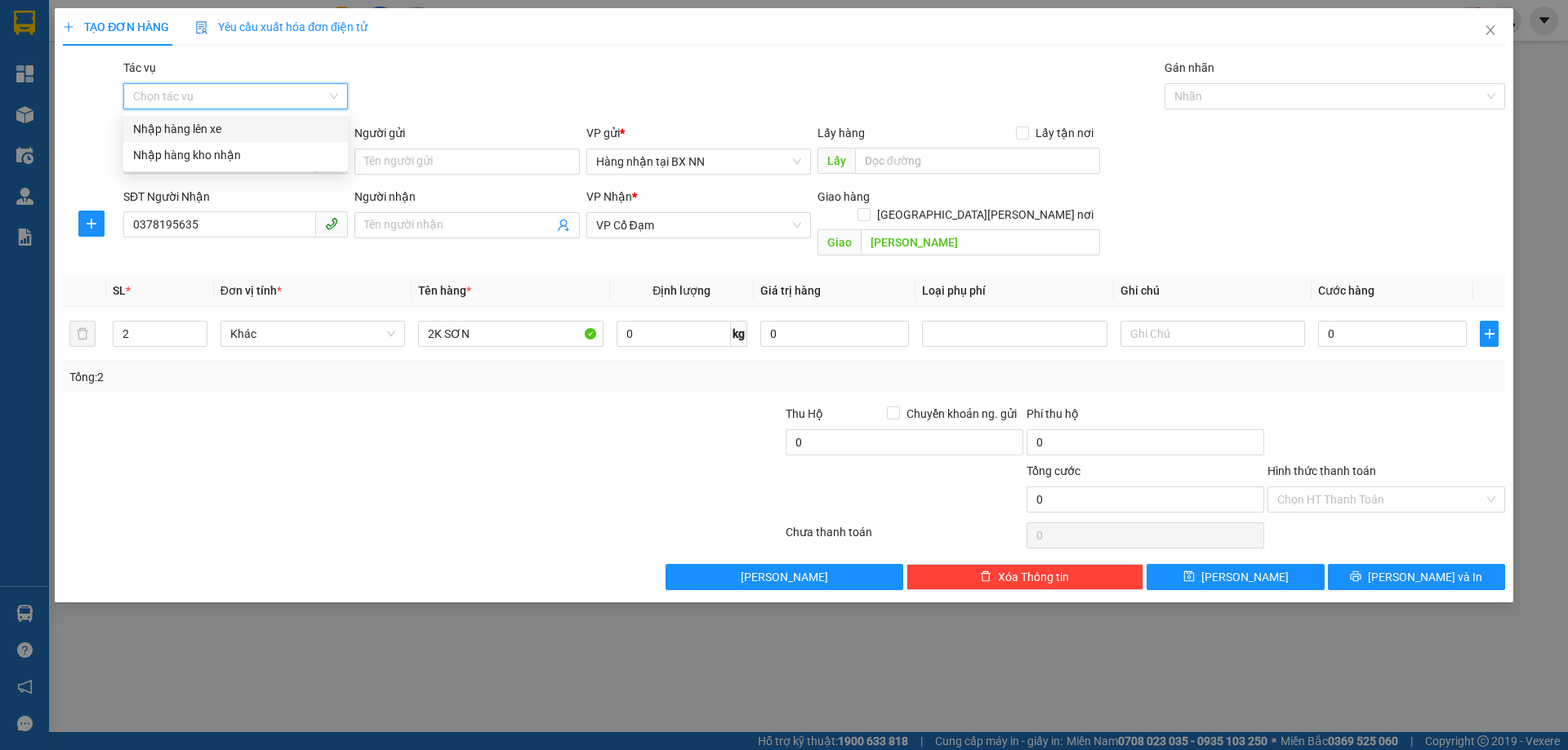
click at [181, 119] on div "Nhập hàng lên xe" at bounding box center [235, 129] width 224 height 26
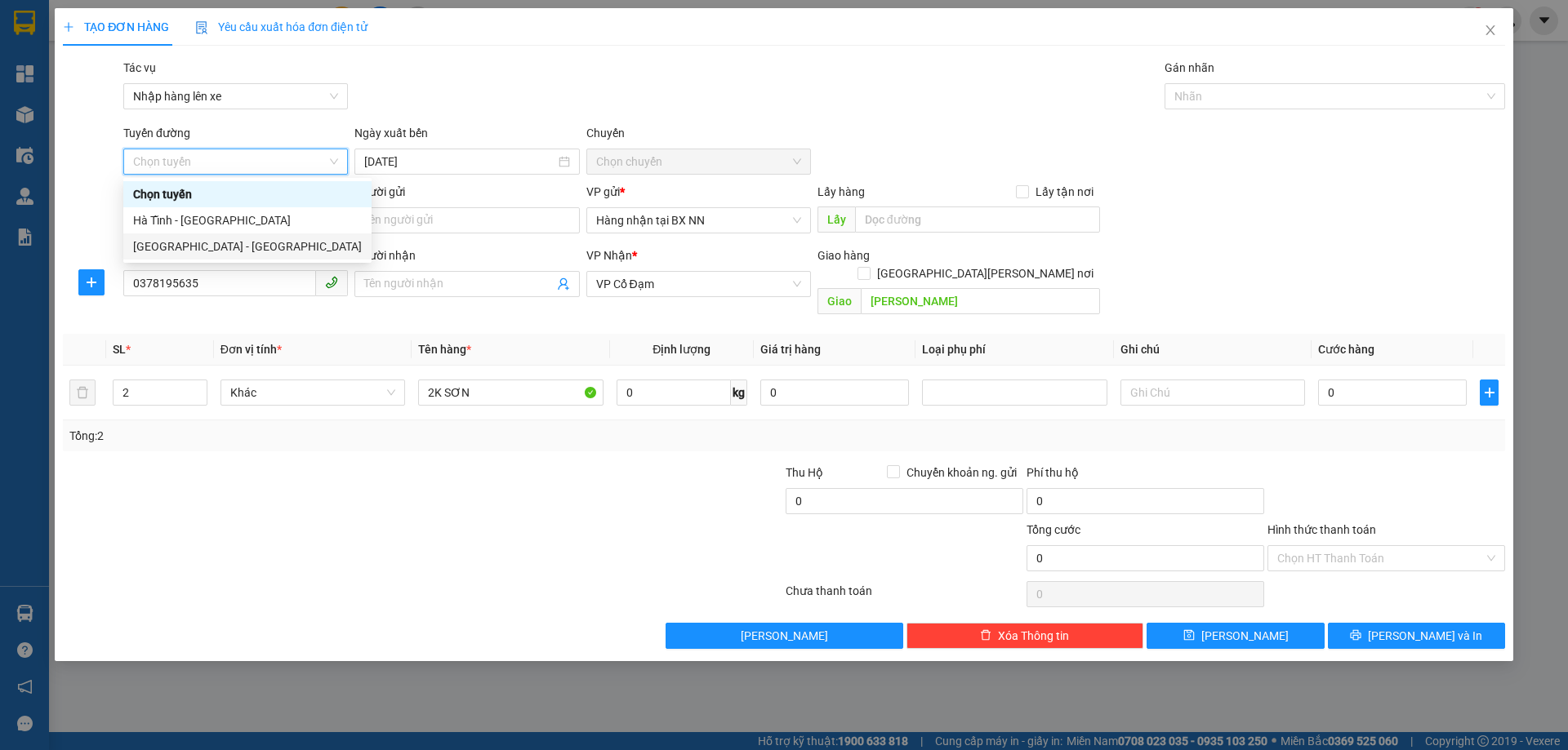
click at [197, 245] on div "Hà Nội - Hà Tĩnh" at bounding box center [248, 246] width 228 height 18
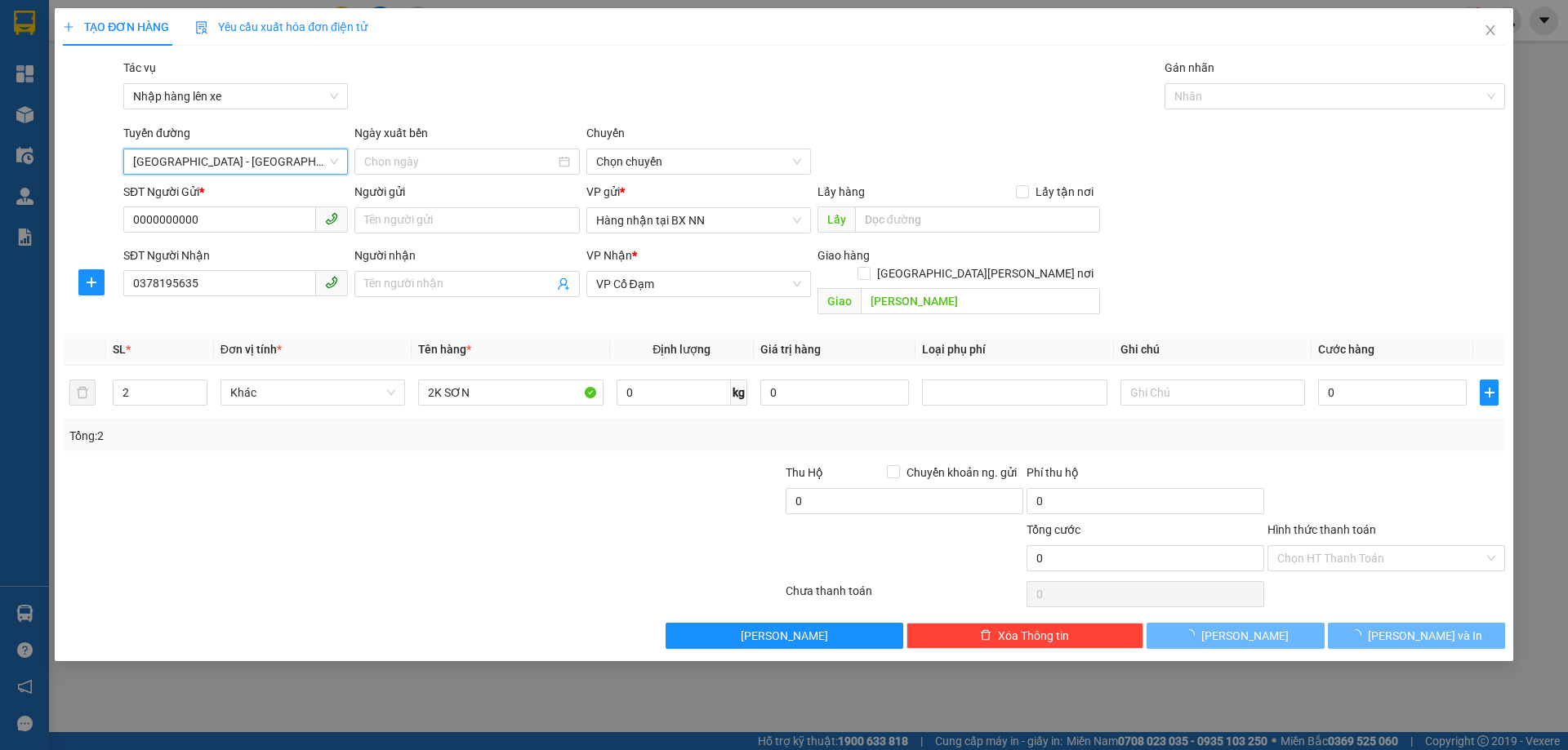
type input "13/09/2025"
click at [1243, 623] on button "Lưu" at bounding box center [1235, 636] width 177 height 26
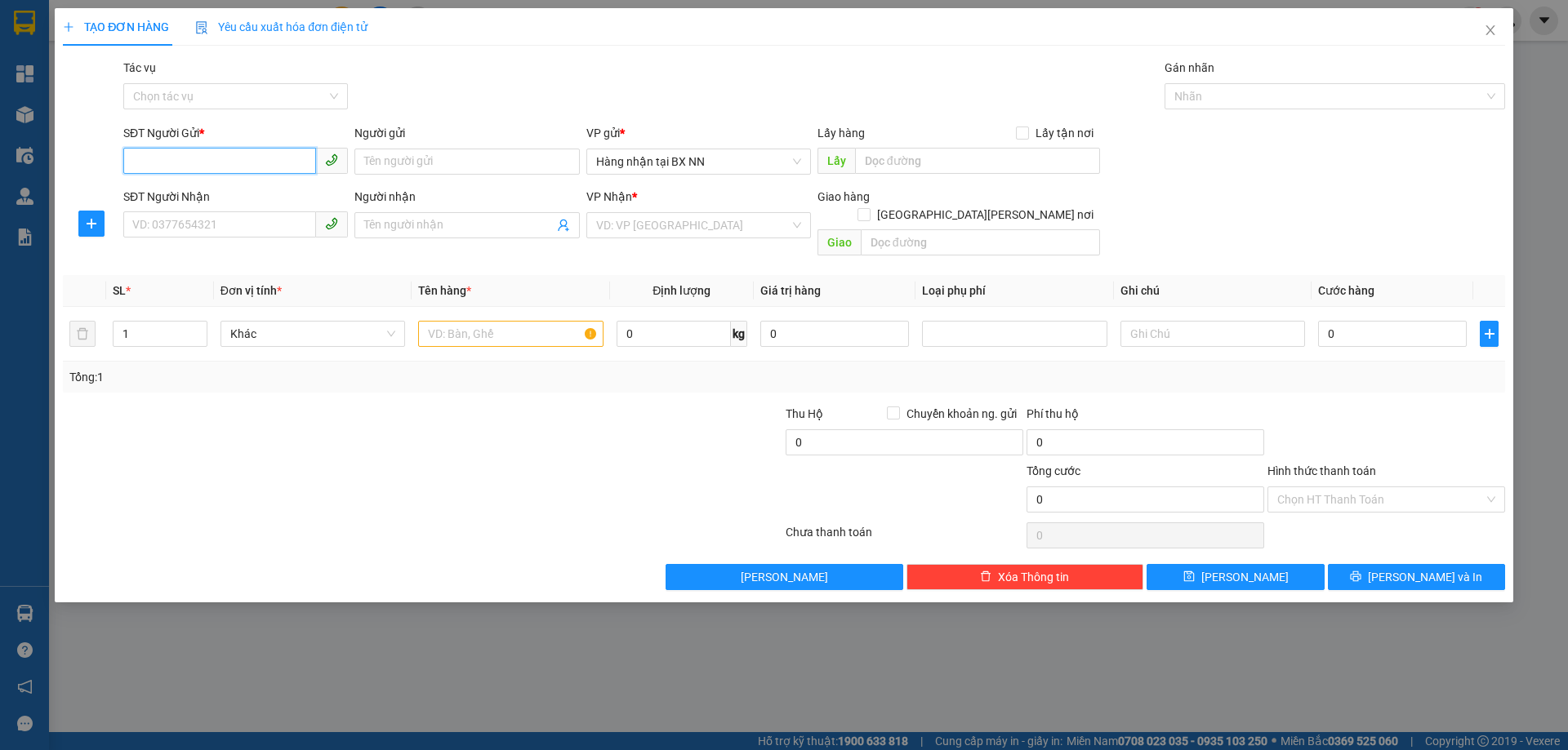
click at [148, 159] on input "SĐT Người Gửi *" at bounding box center [219, 160] width 193 height 26
paste input "0000000000"
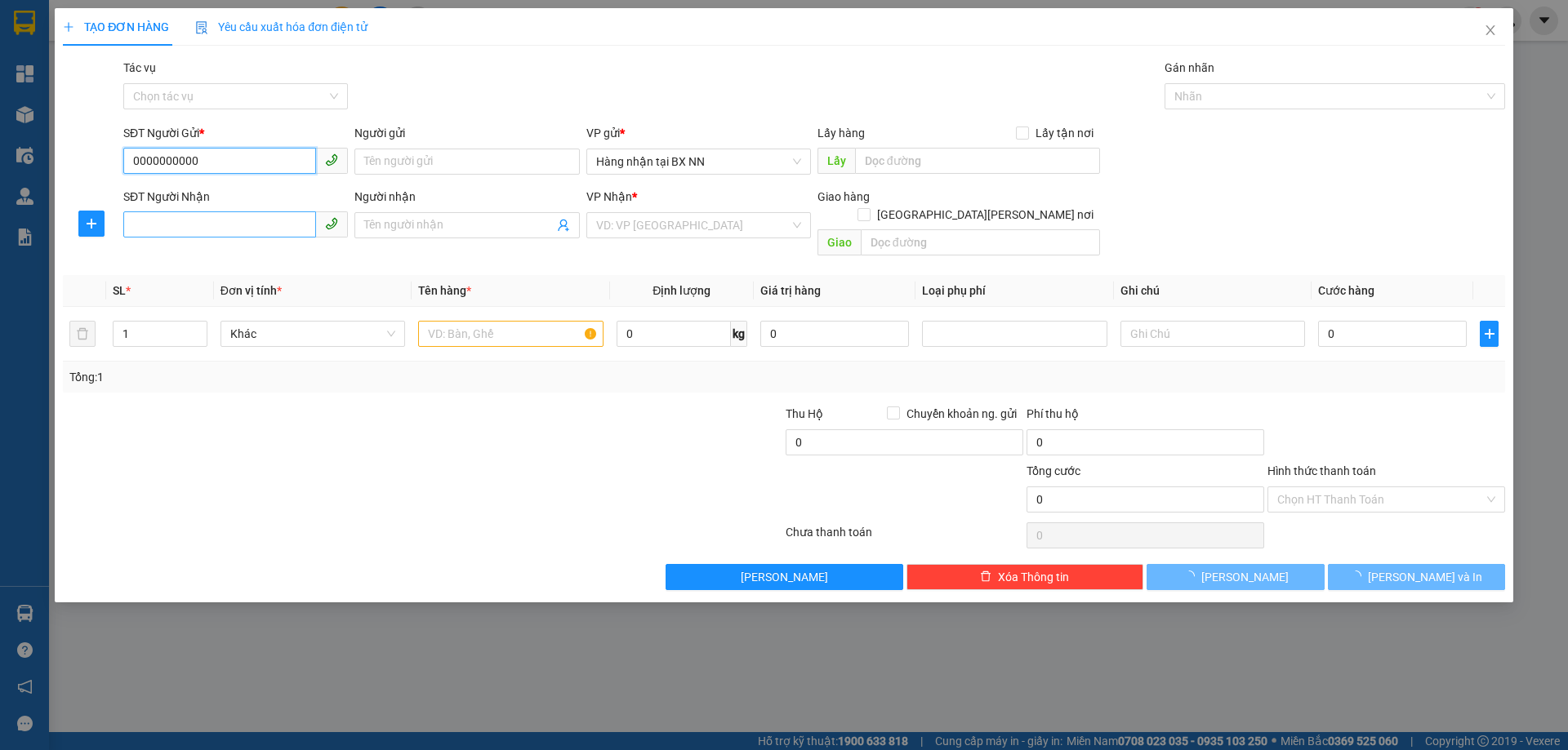
type input "0000000000"
click at [178, 223] on input "SĐT Người Nhận" at bounding box center [219, 225] width 193 height 26
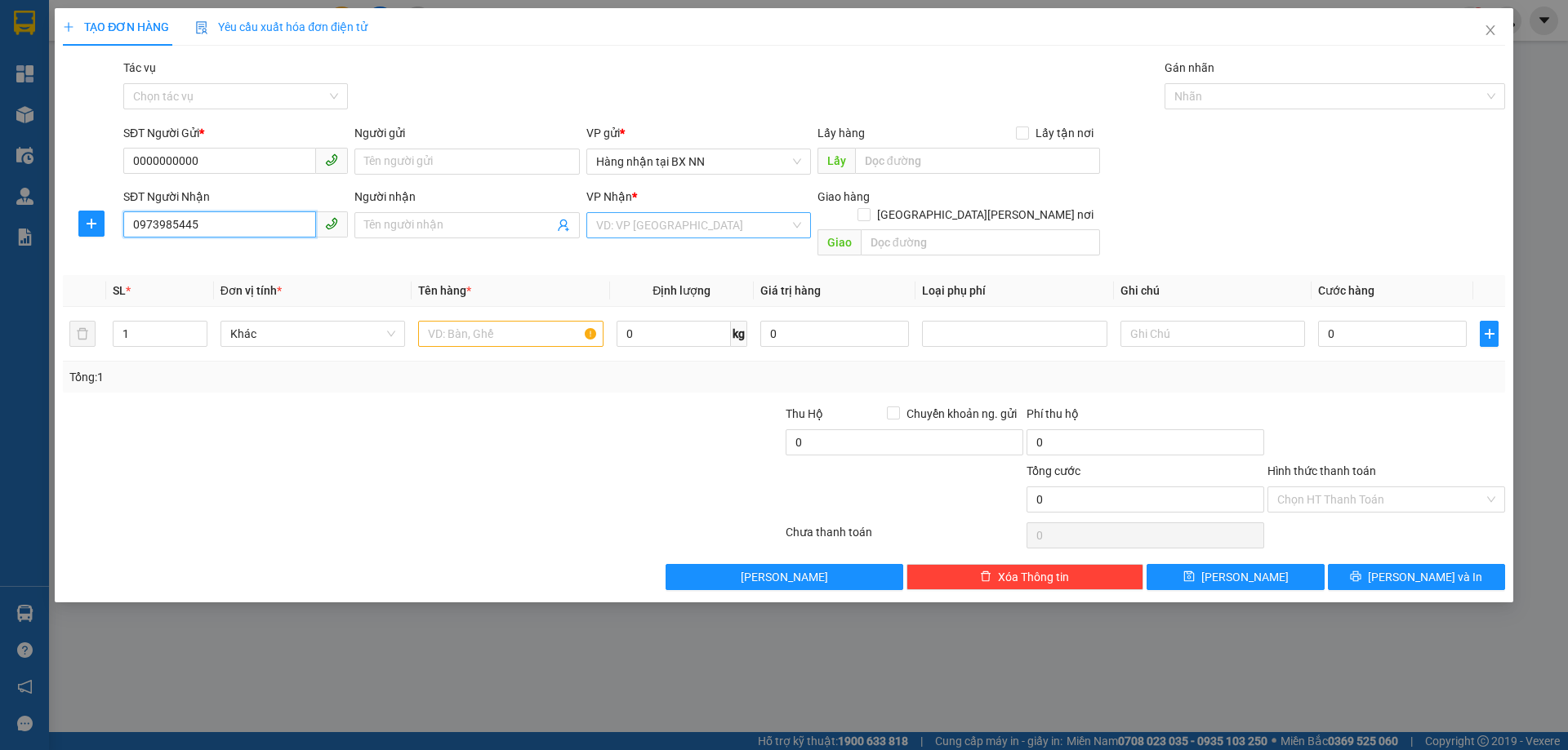
type input "0973985445"
click at [768, 235] on input "search" at bounding box center [693, 225] width 194 height 24
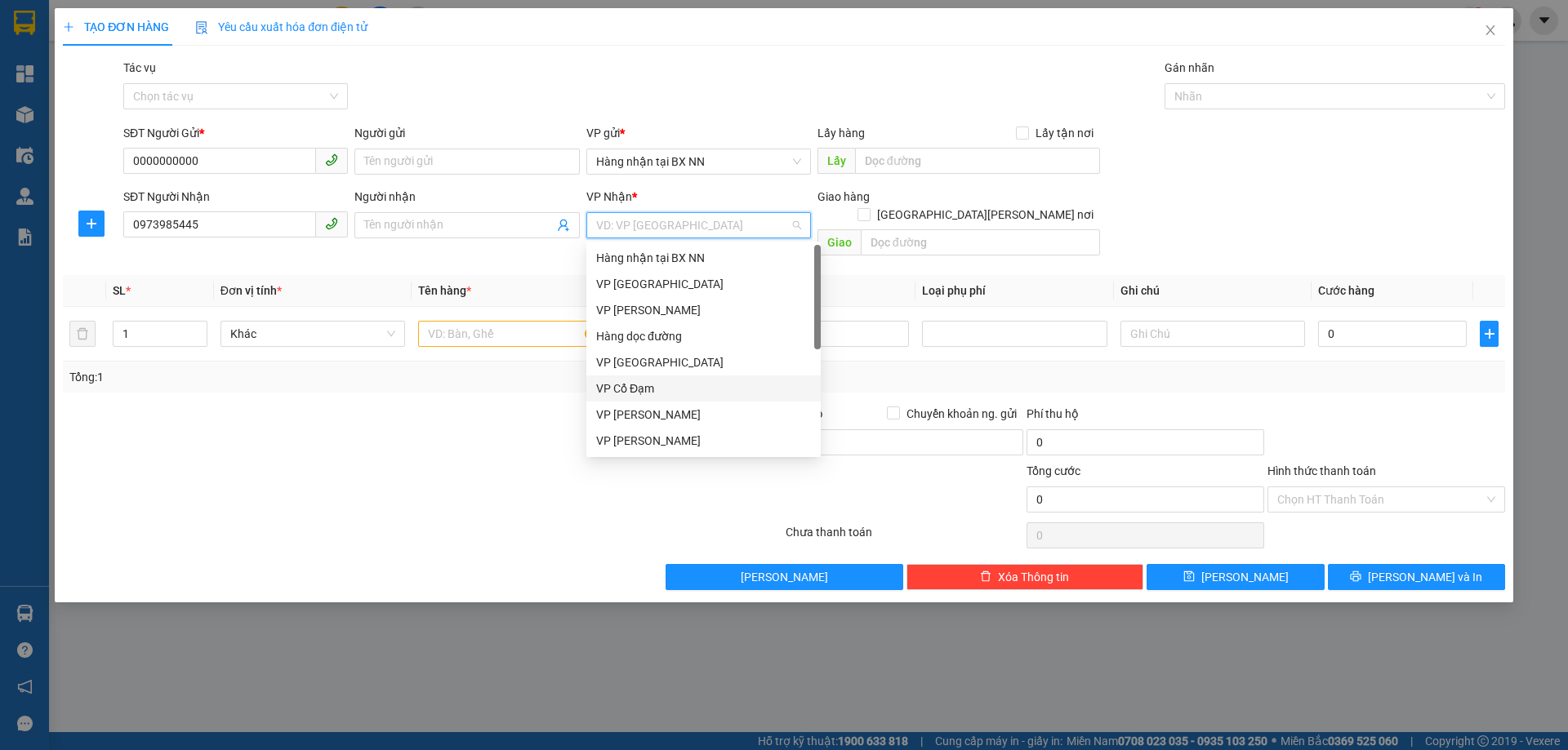
click at [669, 390] on div "VP Cổ Đạm" at bounding box center [704, 388] width 215 height 18
click at [656, 385] on div "VP Cổ Đạm" at bounding box center [704, 388] width 215 height 18
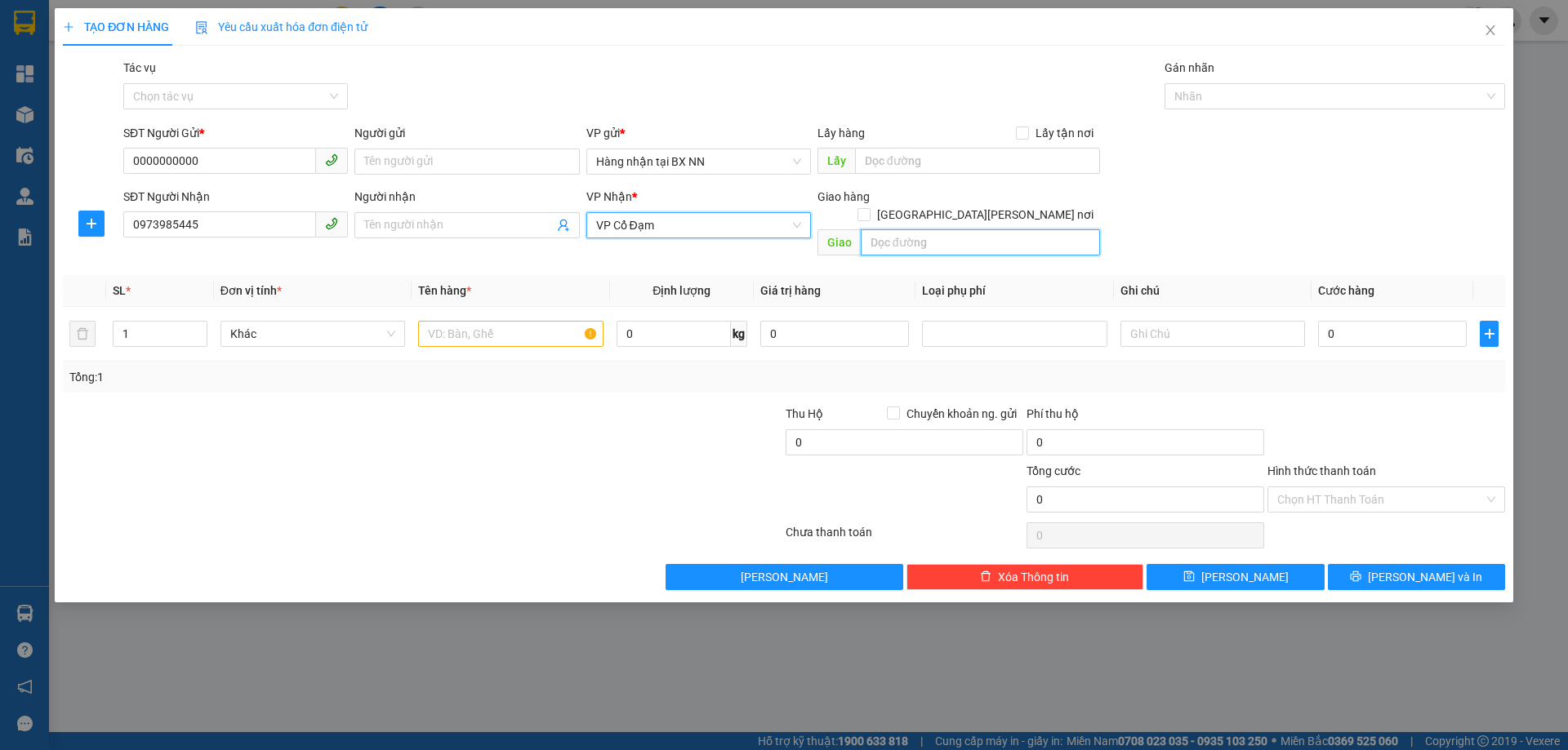
click at [999, 235] on input "text" at bounding box center [980, 242] width 239 height 26
type input "XUÂN SONG"
click at [456, 324] on input "text" at bounding box center [510, 334] width 185 height 26
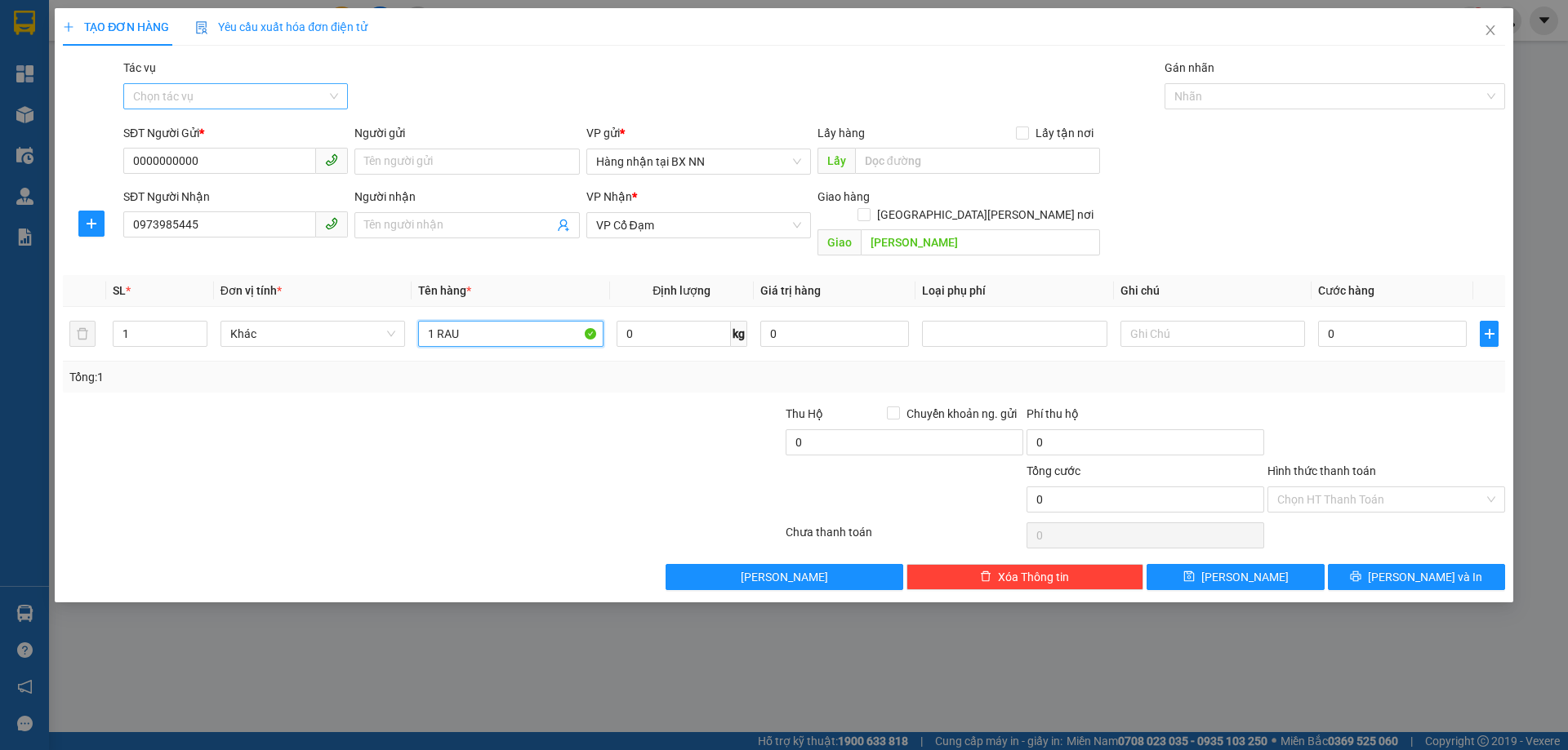
click at [328, 100] on div "Chọn tác vụ" at bounding box center [235, 97] width 224 height 26
type input "1 RAU"
click at [282, 130] on div "Nhập hàng lên xe" at bounding box center [235, 129] width 205 height 18
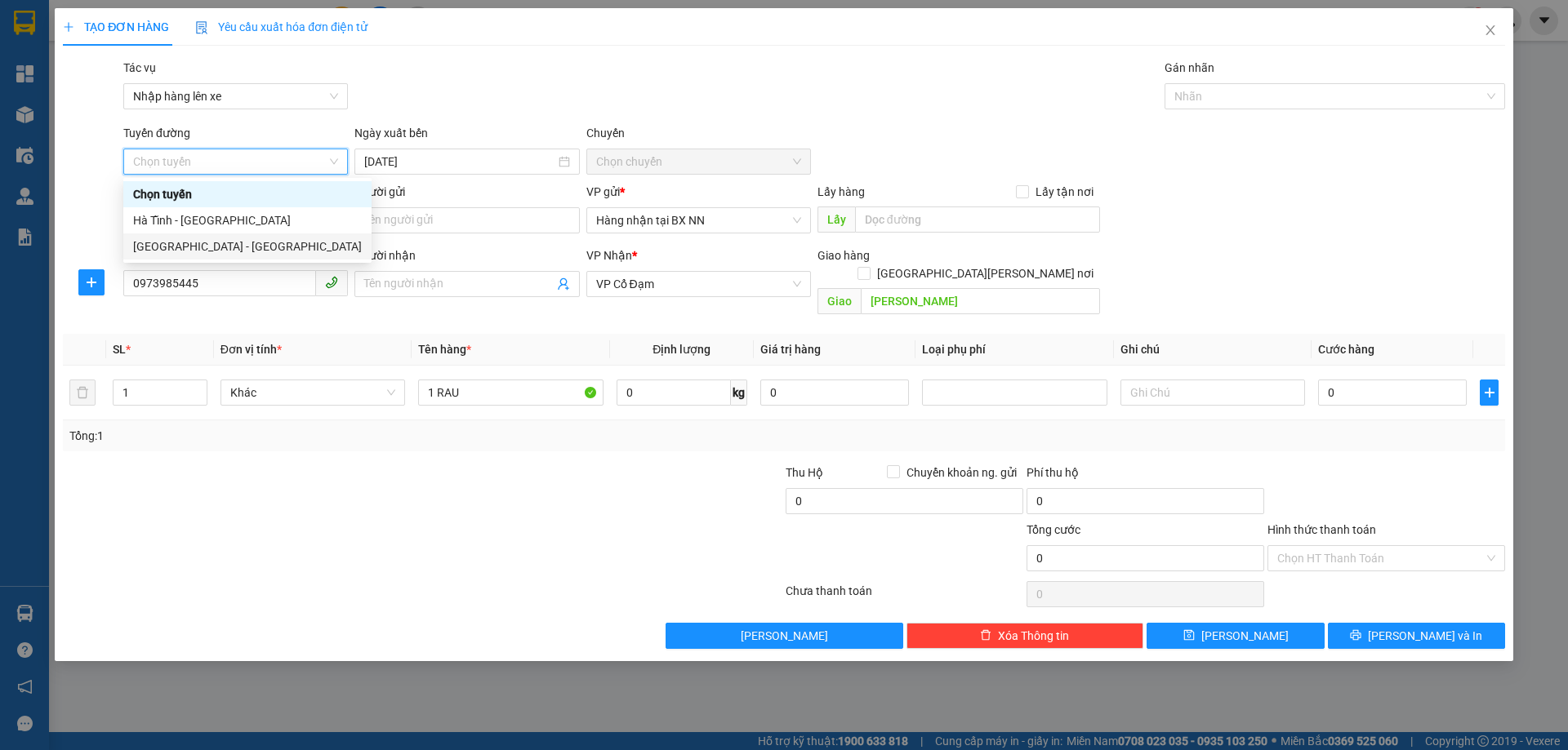
click at [273, 251] on div "Hà Nội - Hà Tĩnh" at bounding box center [248, 246] width 228 height 18
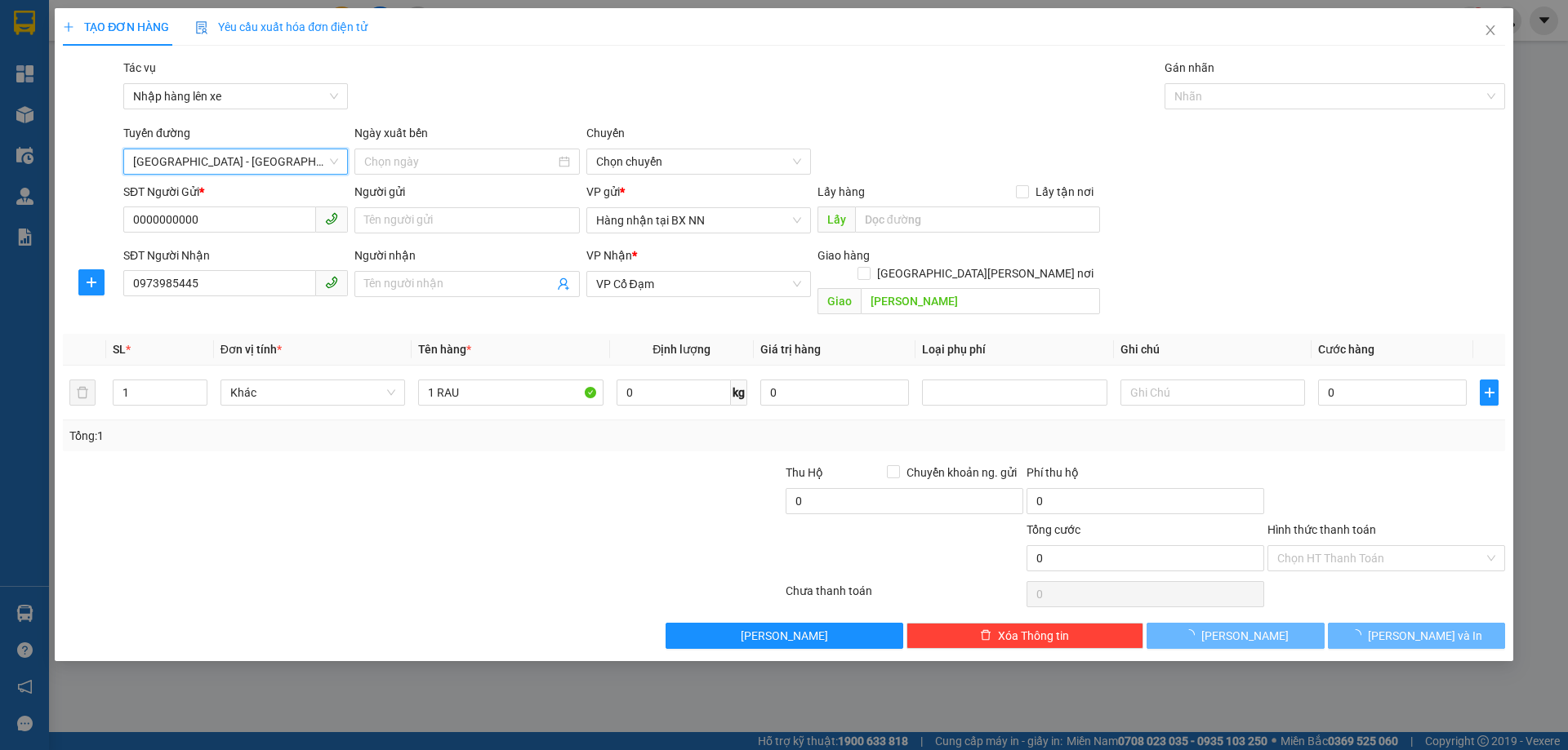
type input "13/09/2025"
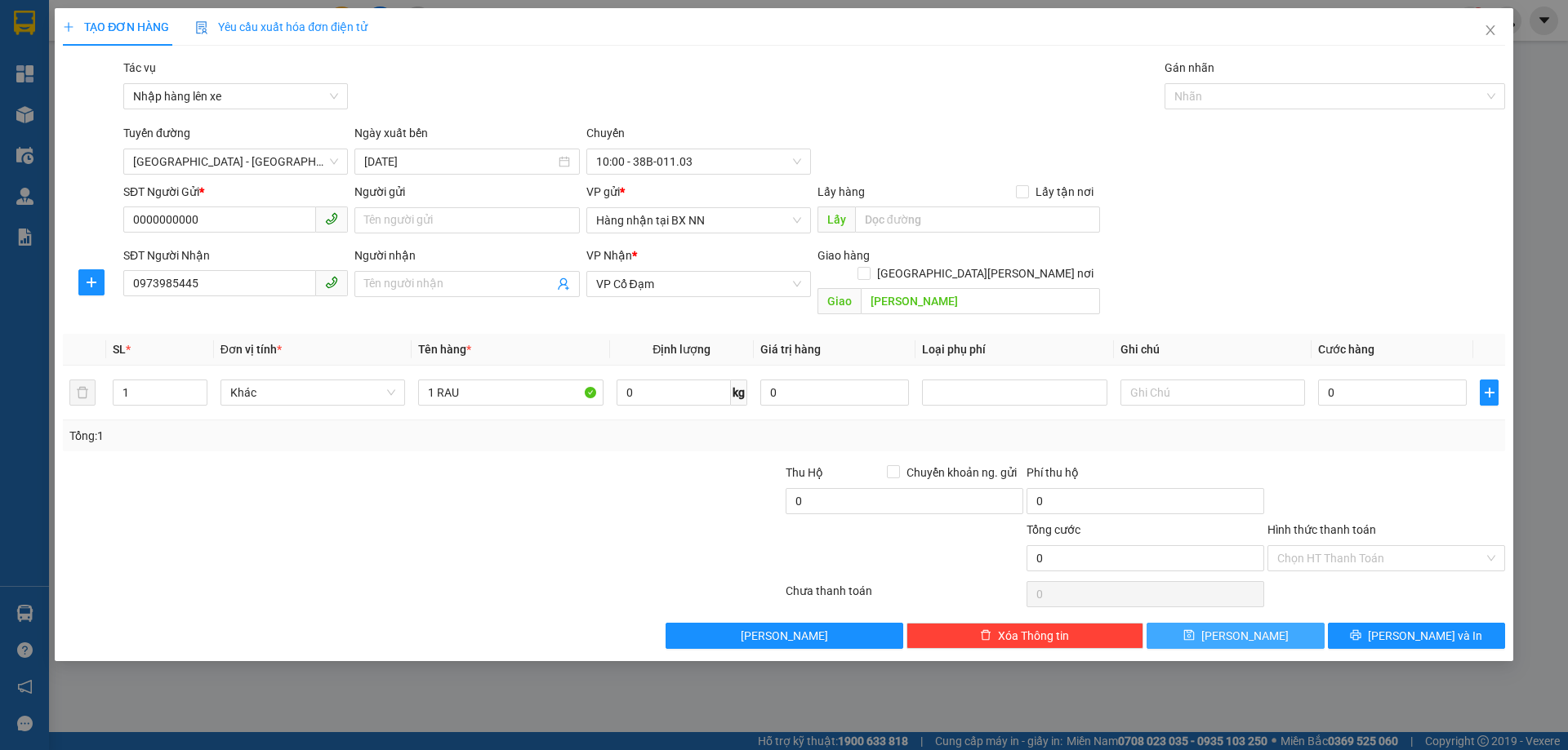
click at [1229, 628] on button "Lưu" at bounding box center [1235, 636] width 177 height 26
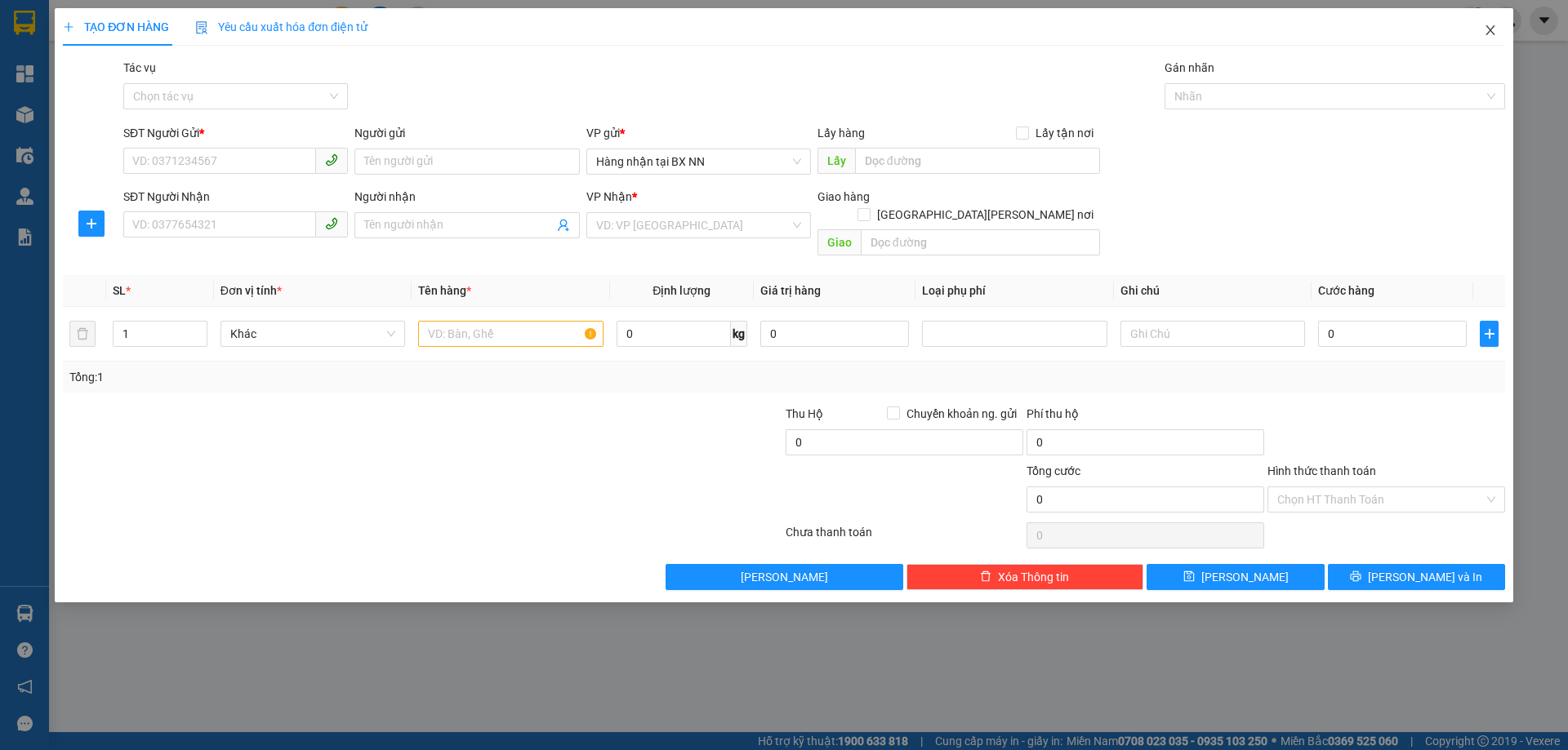
click at [1491, 32] on icon "close" at bounding box center [1490, 30] width 9 height 10
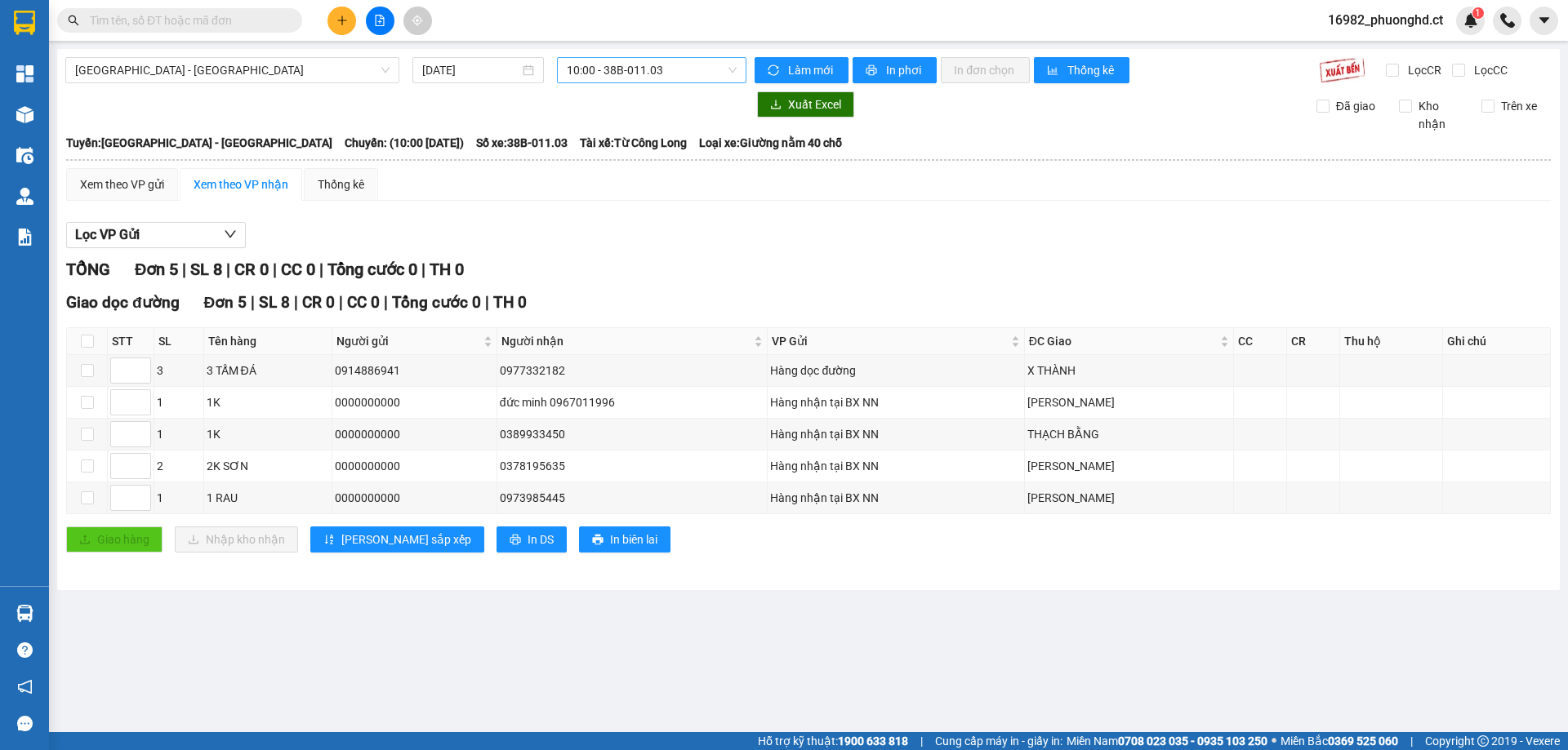
click at [619, 65] on span "10:00 - 38B-011.03" at bounding box center [651, 70] width 170 height 24
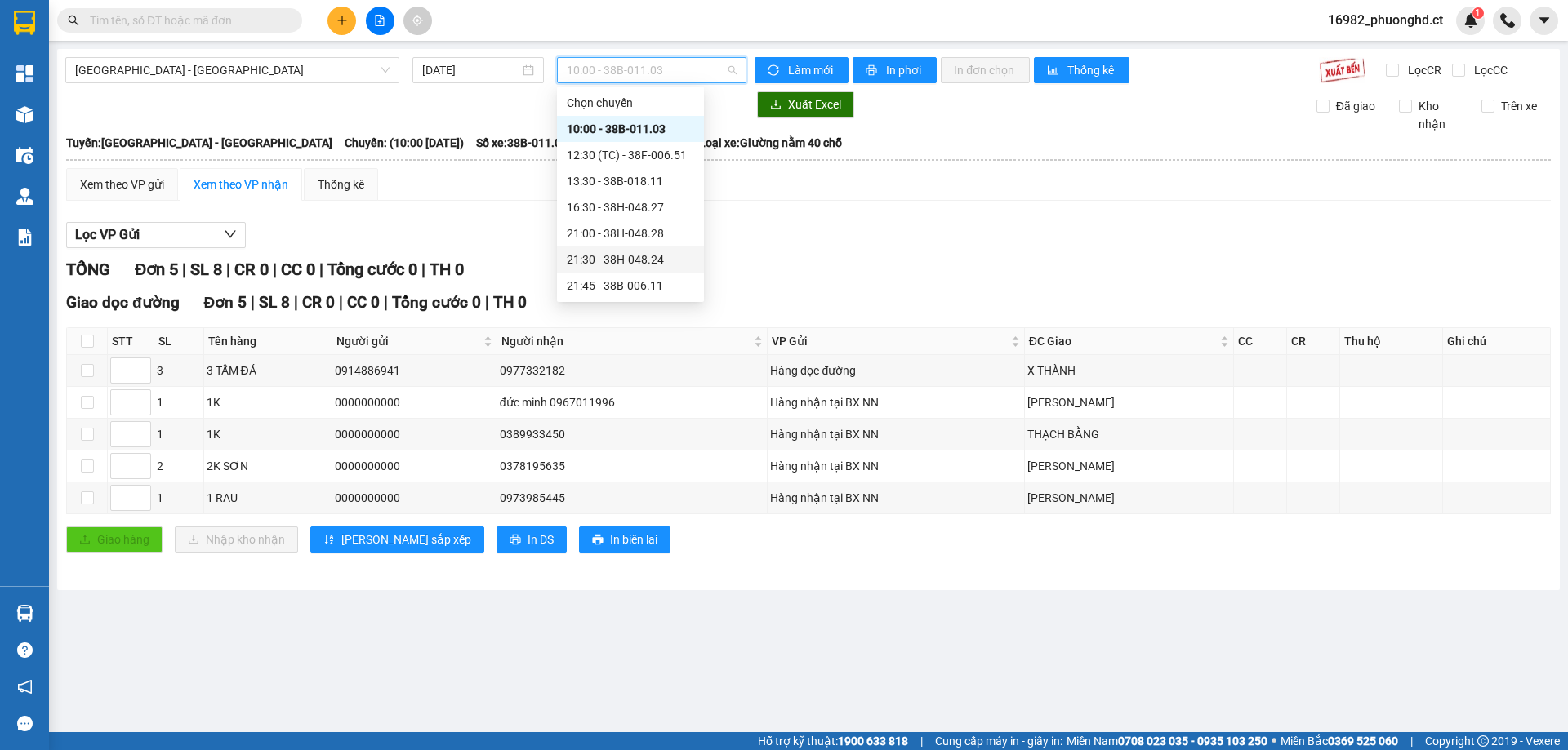
click at [647, 256] on div "21:30 - 38H-048.24" at bounding box center [631, 259] width 127 height 18
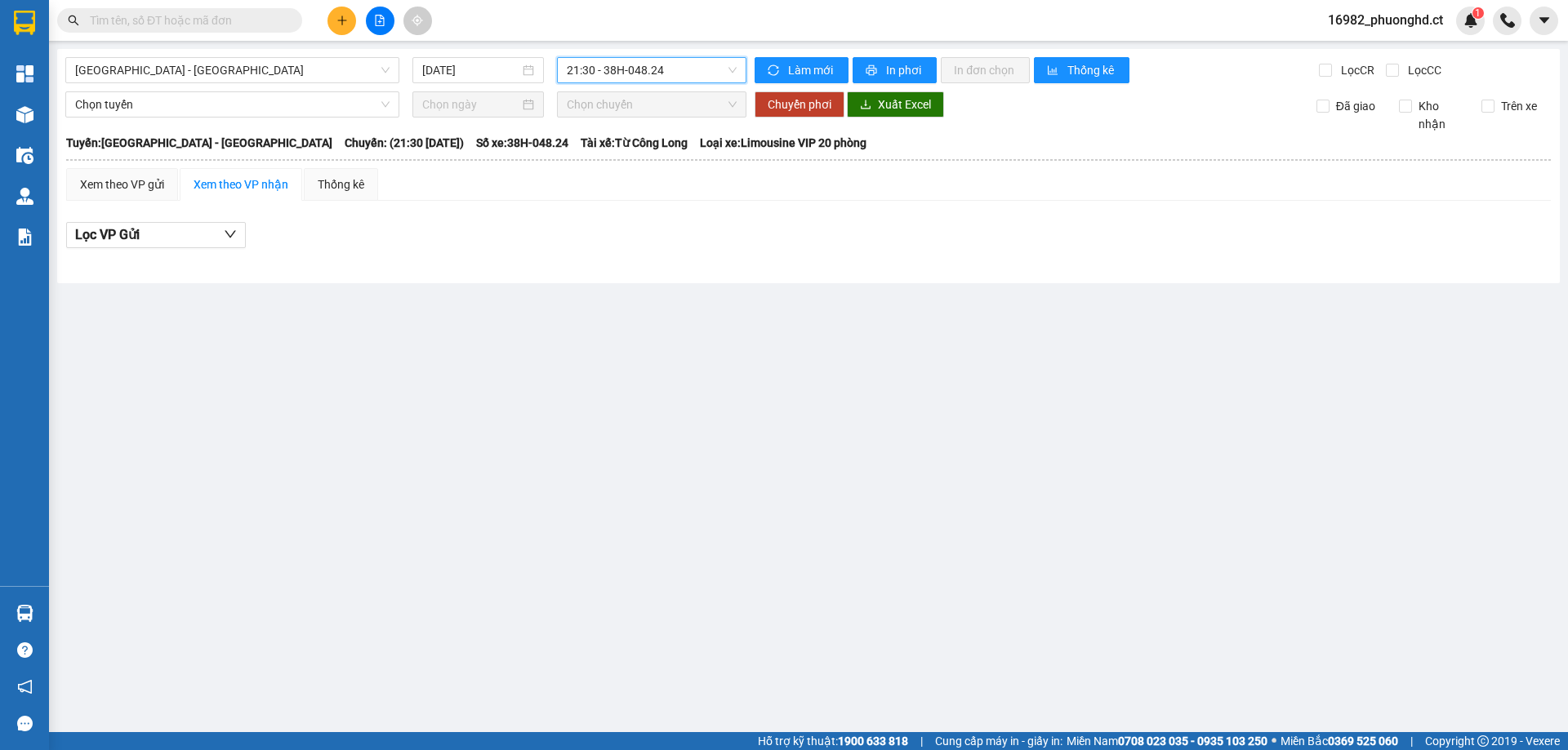
click at [1337, 23] on span "16982_phuonghd.ct" at bounding box center [1385, 19] width 141 height 20
click at [1366, 48] on span "Đăng xuất" at bounding box center [1393, 51] width 108 height 18
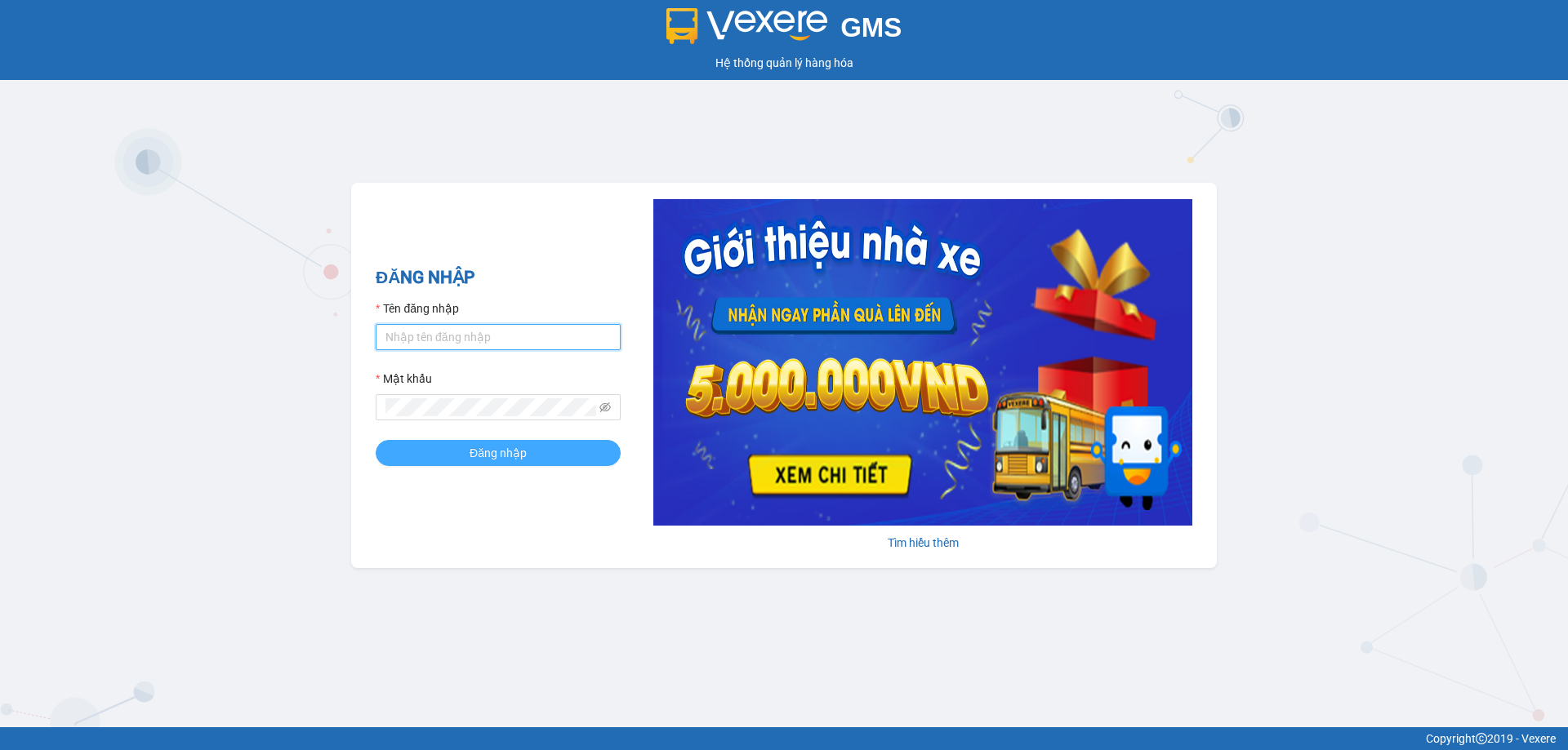
type input "phuonghd.ct"
click at [587, 452] on button "Đăng nhập" at bounding box center [498, 453] width 245 height 26
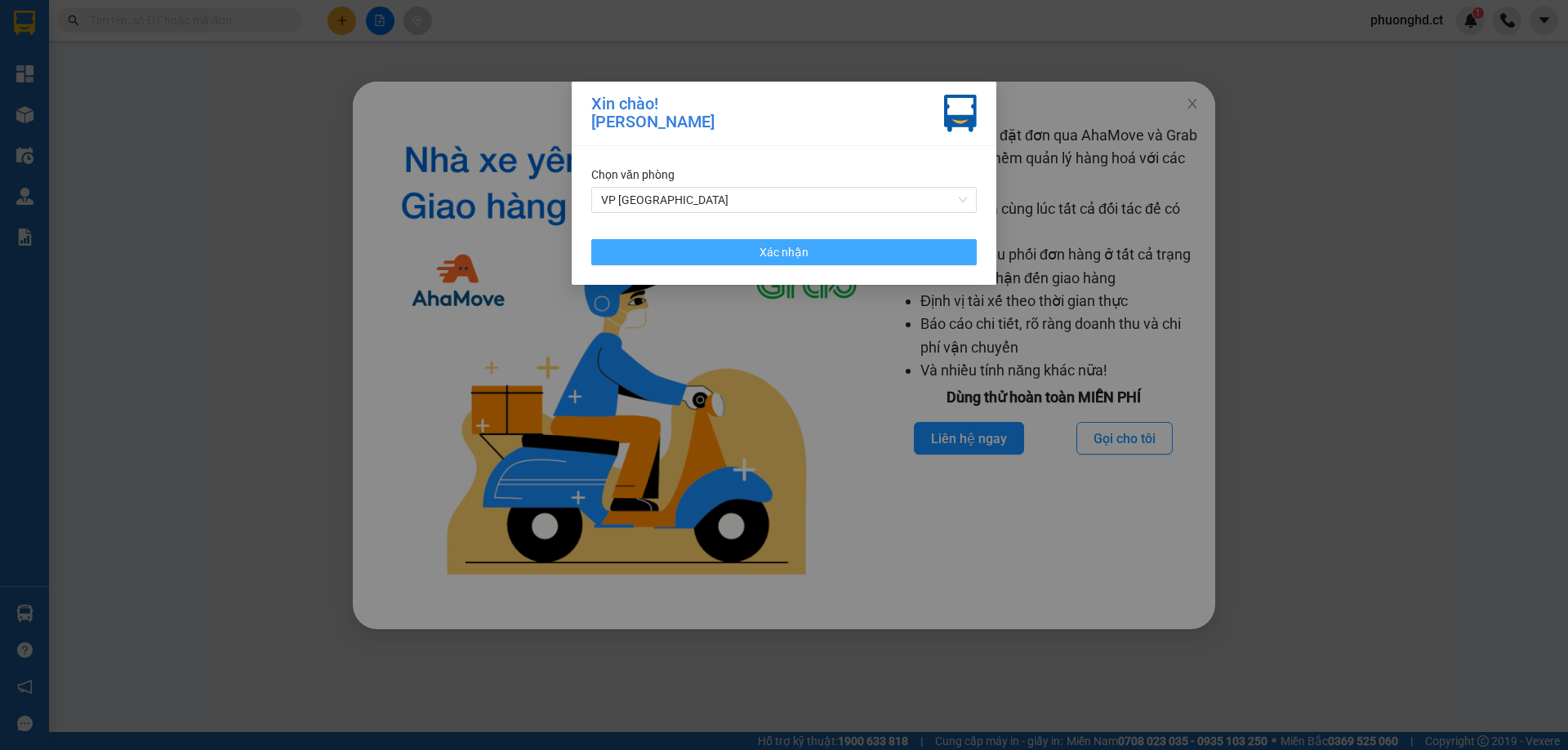
click at [708, 249] on button "Xác nhận" at bounding box center [784, 252] width 385 height 26
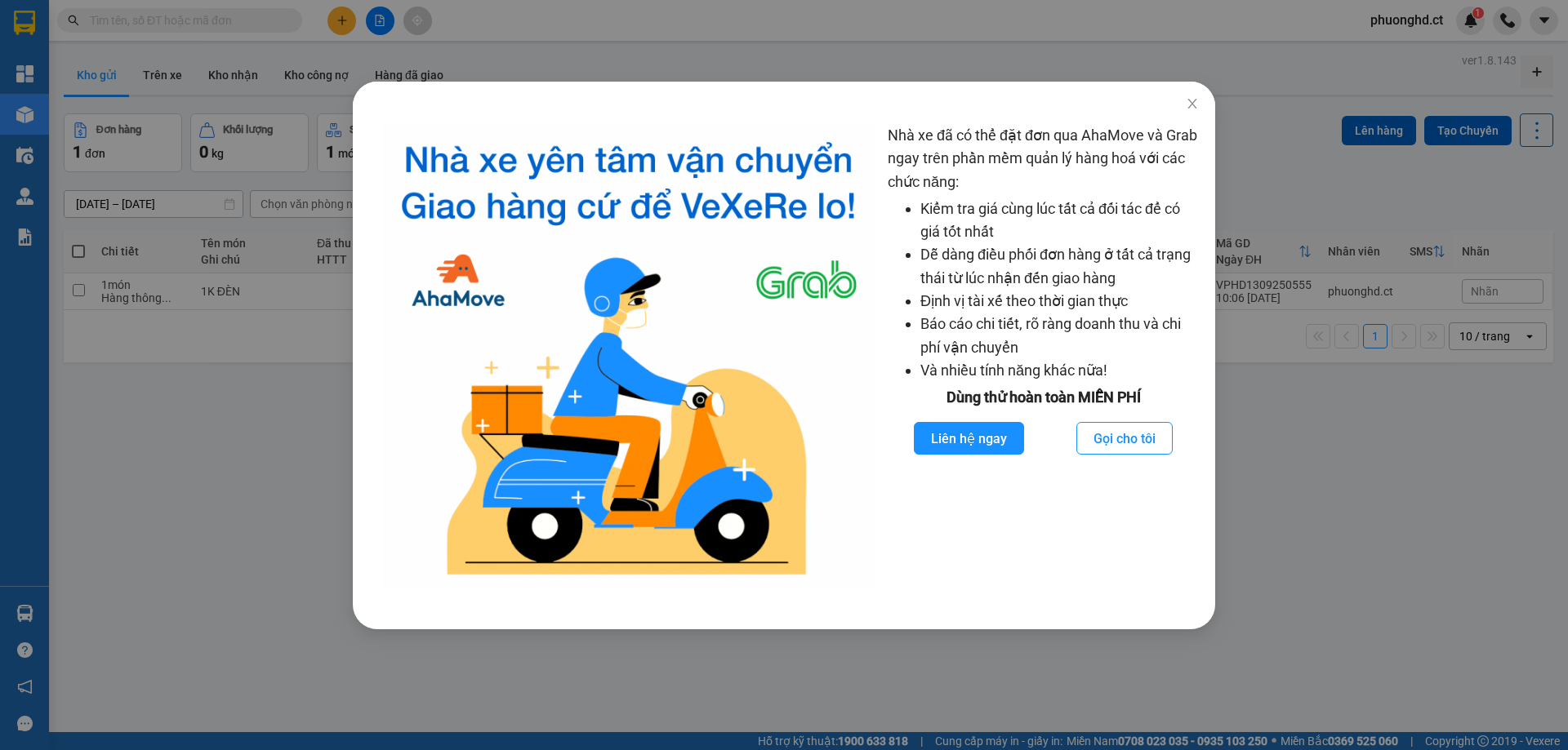
click at [353, 416] on div "Nhà xe đã có thể đặt đơn qua AhaMove và Grab ngay trên phần mềm quản lý hàng ho…" at bounding box center [783, 369] width 862 height 522
click at [1200, 99] on span "Close" at bounding box center [1192, 105] width 45 height 45
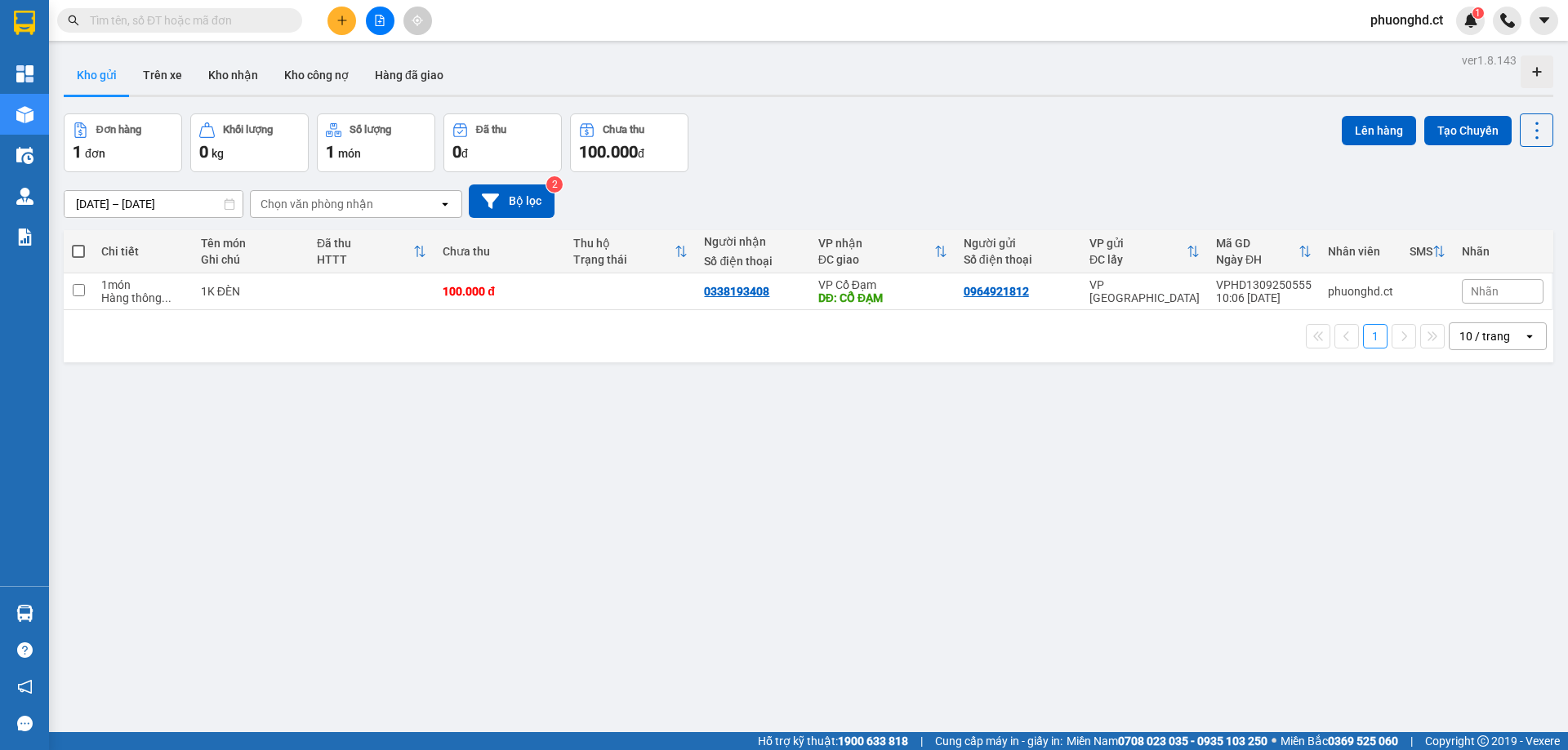
click at [478, 481] on div "ver 1.8.143 Kho gửi Trên xe Kho nhận Kho công nợ Hàng đã giao Đơn hàng 1 đơn Kh…" at bounding box center [808, 424] width 1503 height 750
